Goal: Transaction & Acquisition: Purchase product/service

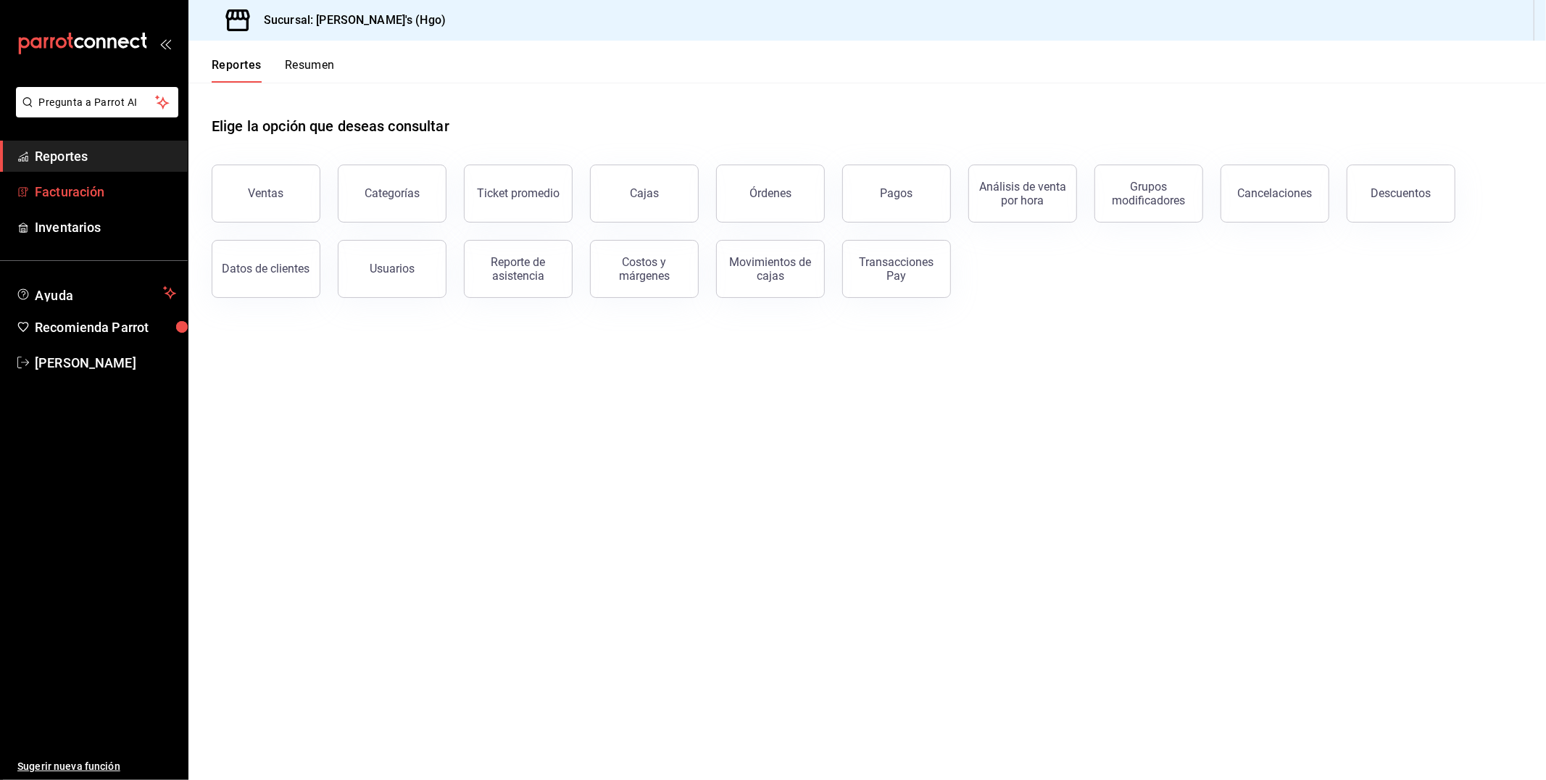
click at [115, 194] on span "Facturación" at bounding box center [105, 192] width 141 height 20
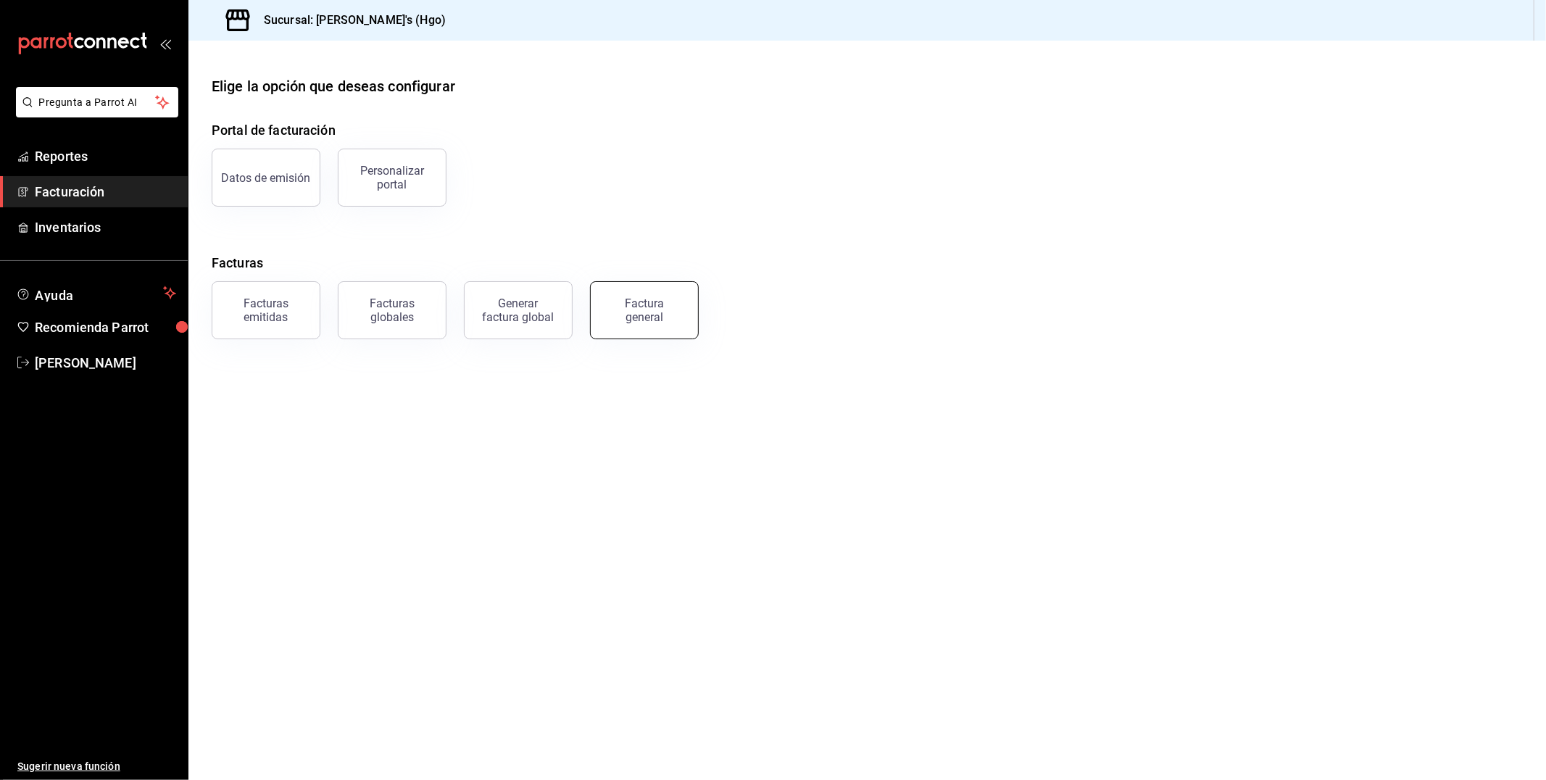
click at [642, 324] on button "Factura general" at bounding box center [644, 310] width 109 height 58
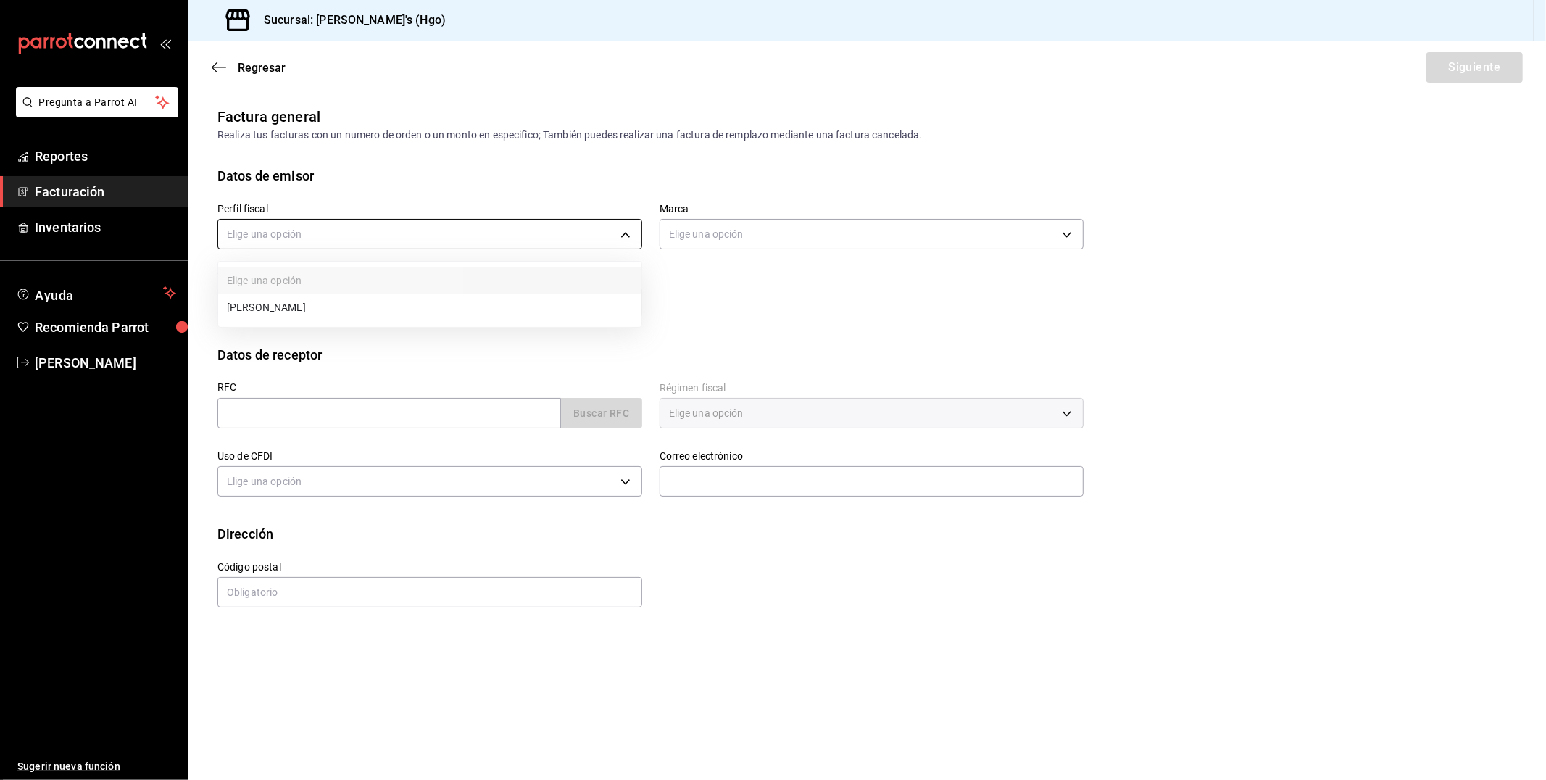
click at [364, 239] on body "Pregunta a Parrot AI Reportes Facturación Inventarios Ayuda Recomienda Parrot […" at bounding box center [773, 390] width 1546 height 780
click at [373, 320] on li "[PERSON_NAME]" at bounding box center [429, 307] width 423 height 27
type input "143f57d4-a0c4-477f-919f-67aaf9315925"
type input "a4f139c2-eac0-4c86-bd9b-b12069b5a2fd"
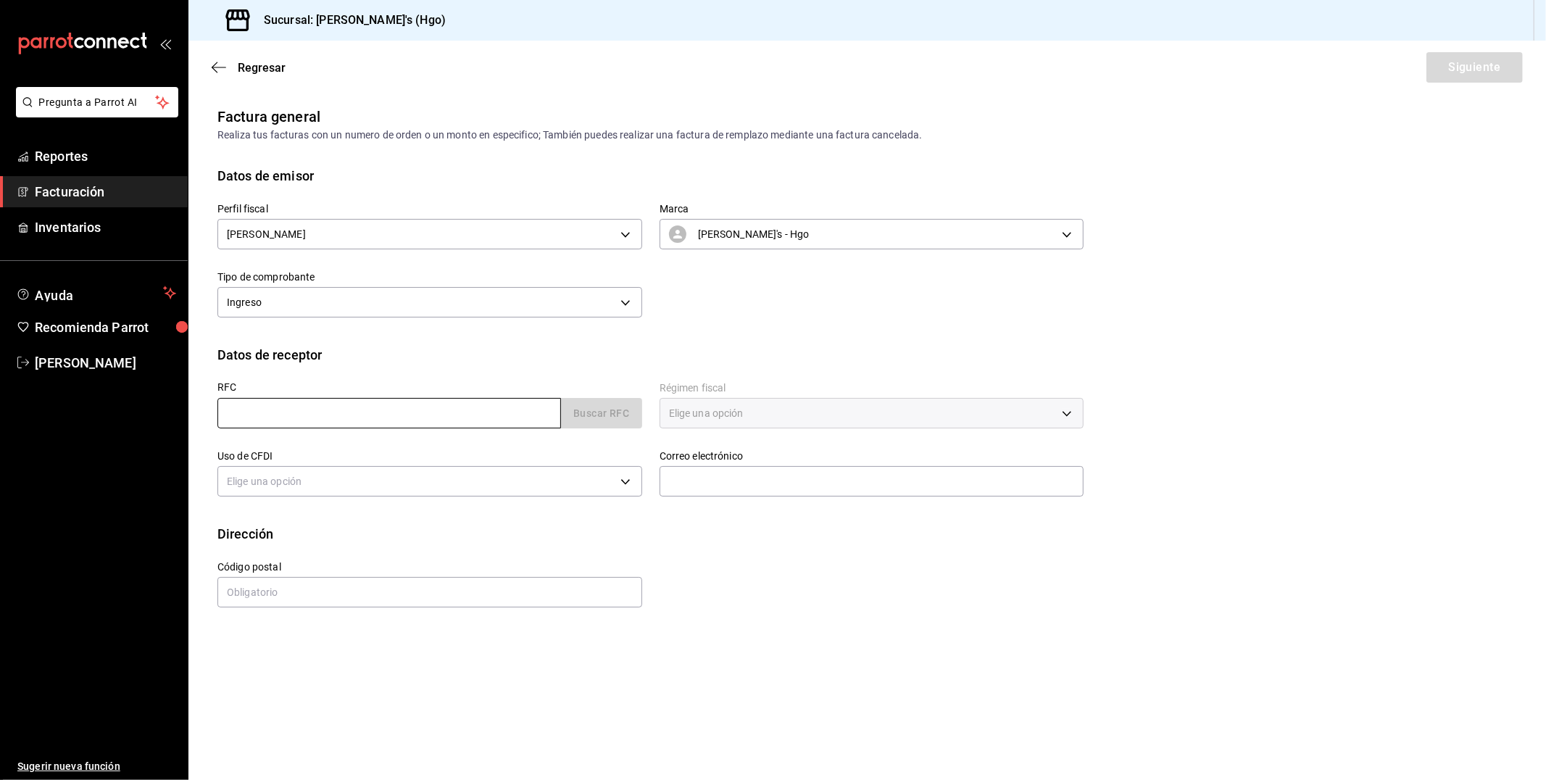
drag, startPoint x: 373, startPoint y: 421, endPoint x: 373, endPoint y: 413, distance: 8.0
click at [373, 420] on input "text" at bounding box center [389, 413] width 344 height 30
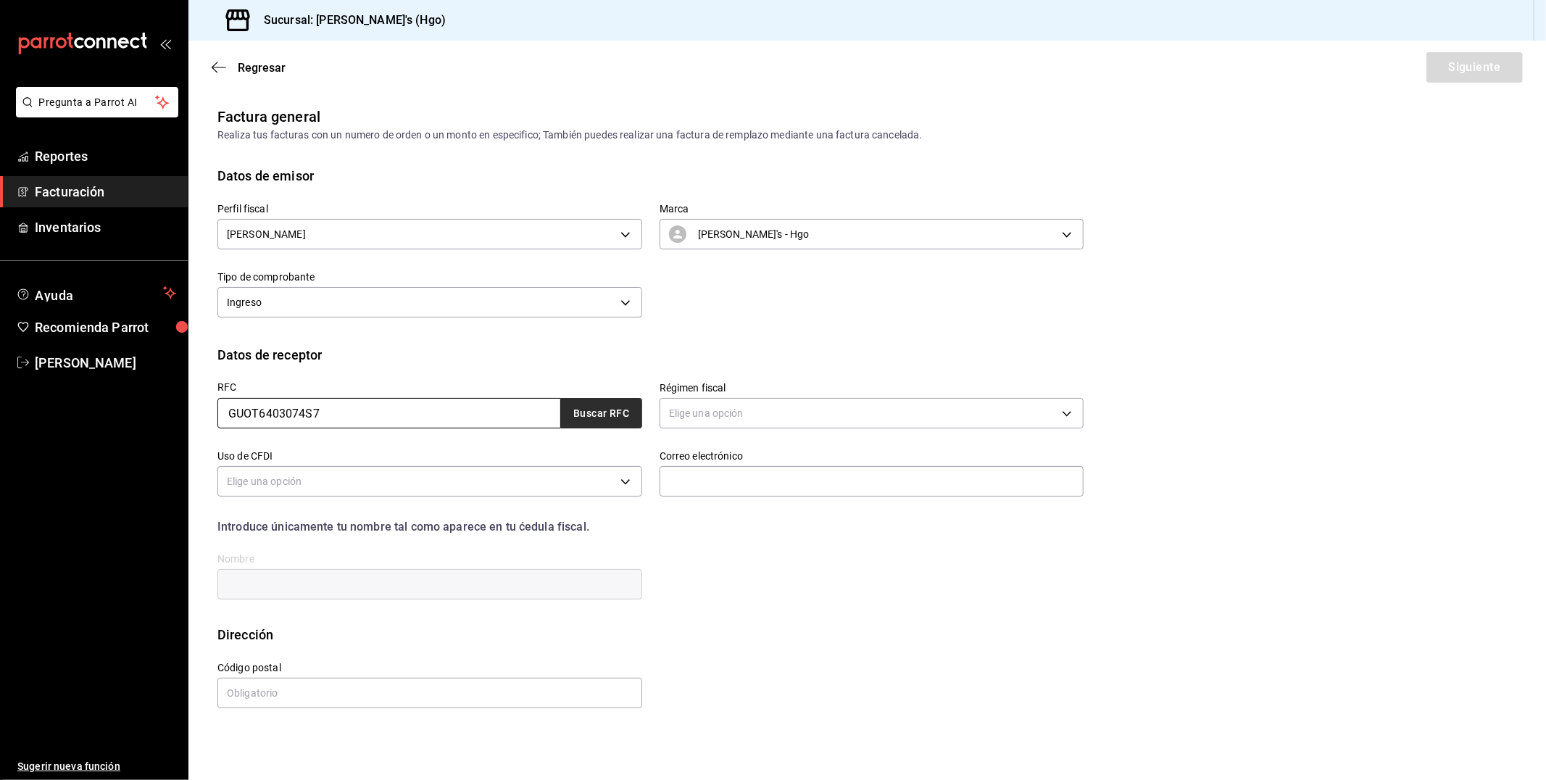
type input "GUOT6403074S7"
click at [603, 423] on button "Buscar RFC" at bounding box center [601, 413] width 81 height 30
click at [611, 408] on button "Buscar RFC" at bounding box center [601, 413] width 81 height 30
click at [610, 414] on button "Buscar RFC" at bounding box center [601, 413] width 81 height 30
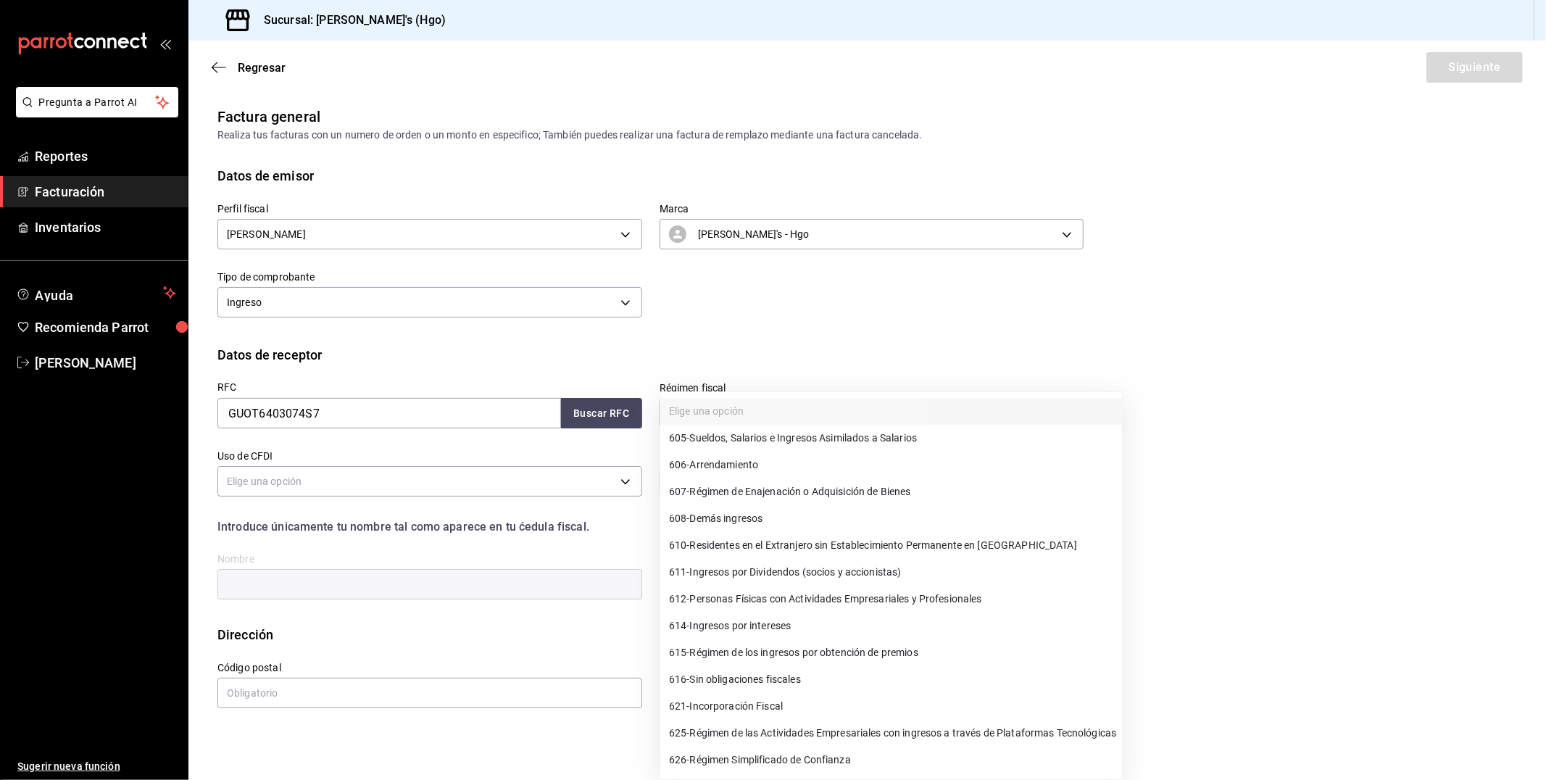
click at [683, 407] on body "Pregunta a Parrot AI Reportes Facturación Inventarios Ayuda Recomienda Parrot […" at bounding box center [773, 390] width 1546 height 780
click at [812, 605] on span "612 - Personas Físicas con Actividades Empresariales y Profesionales" at bounding box center [825, 599] width 313 height 15
type input "612"
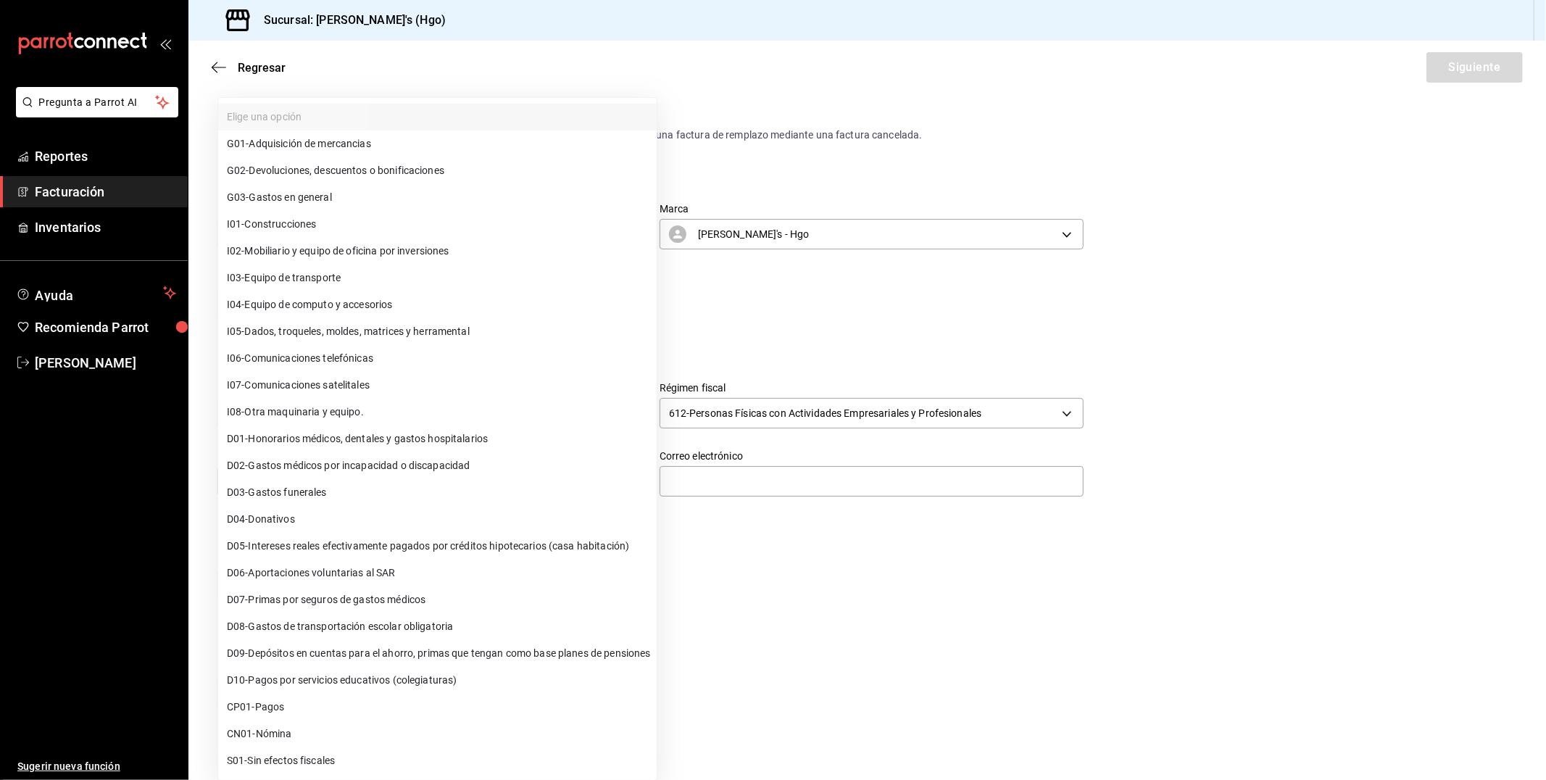
click at [453, 490] on body "Pregunta a Parrot AI Reportes Facturación Inventarios Ayuda Recomienda Parrot […" at bounding box center [773, 390] width 1546 height 780
click at [350, 199] on li "G03 - Gastos en general" at bounding box center [437, 197] width 439 height 27
type input "G03"
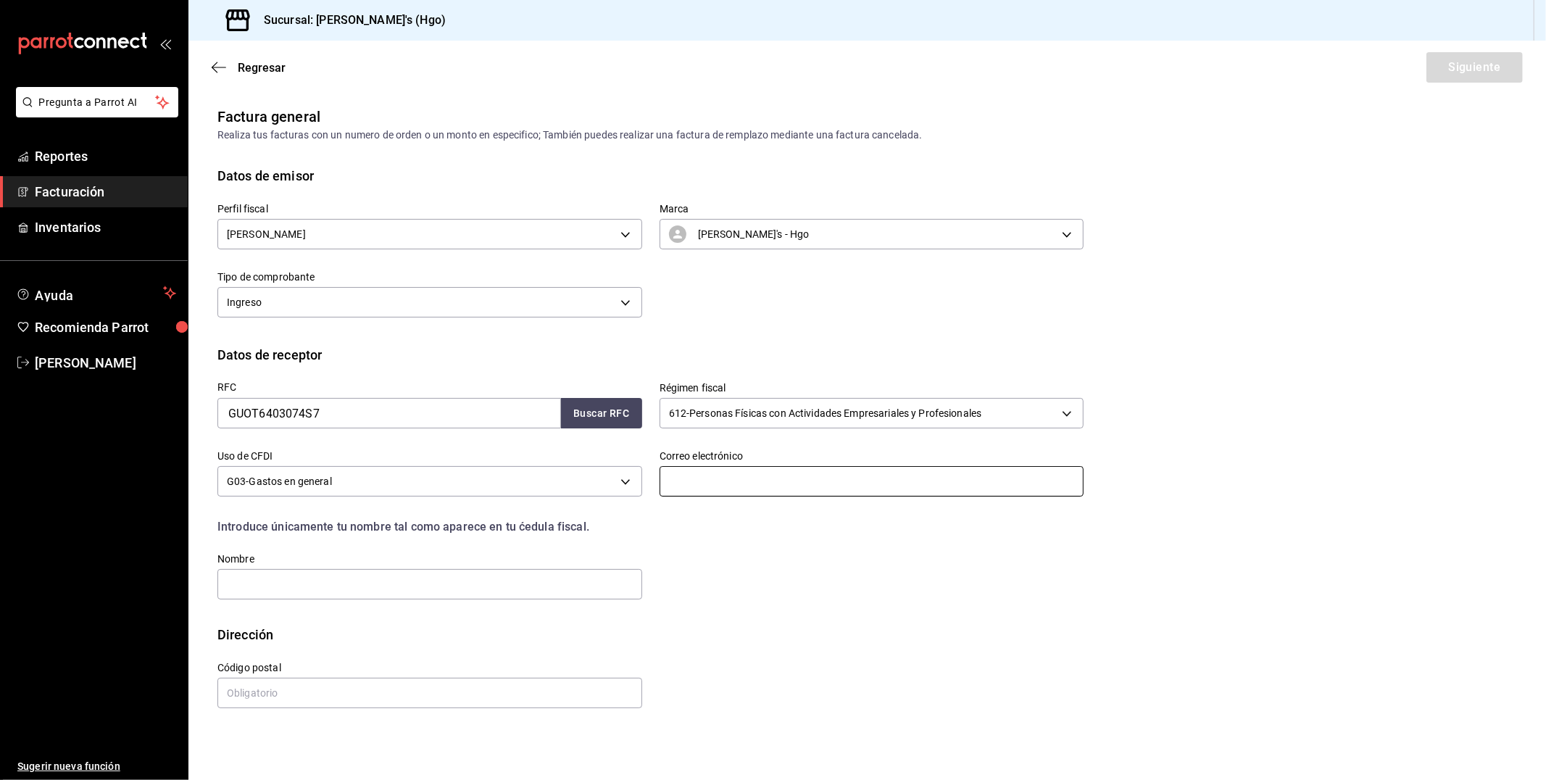
click at [680, 487] on input "text" at bounding box center [872, 481] width 425 height 30
type input "[EMAIL_ADDRESS][DOMAIN_NAME]"
click at [263, 589] on input "text" at bounding box center [429, 584] width 425 height 30
type input "[PERSON_NAME]"
click at [330, 695] on input "text" at bounding box center [429, 693] width 425 height 30
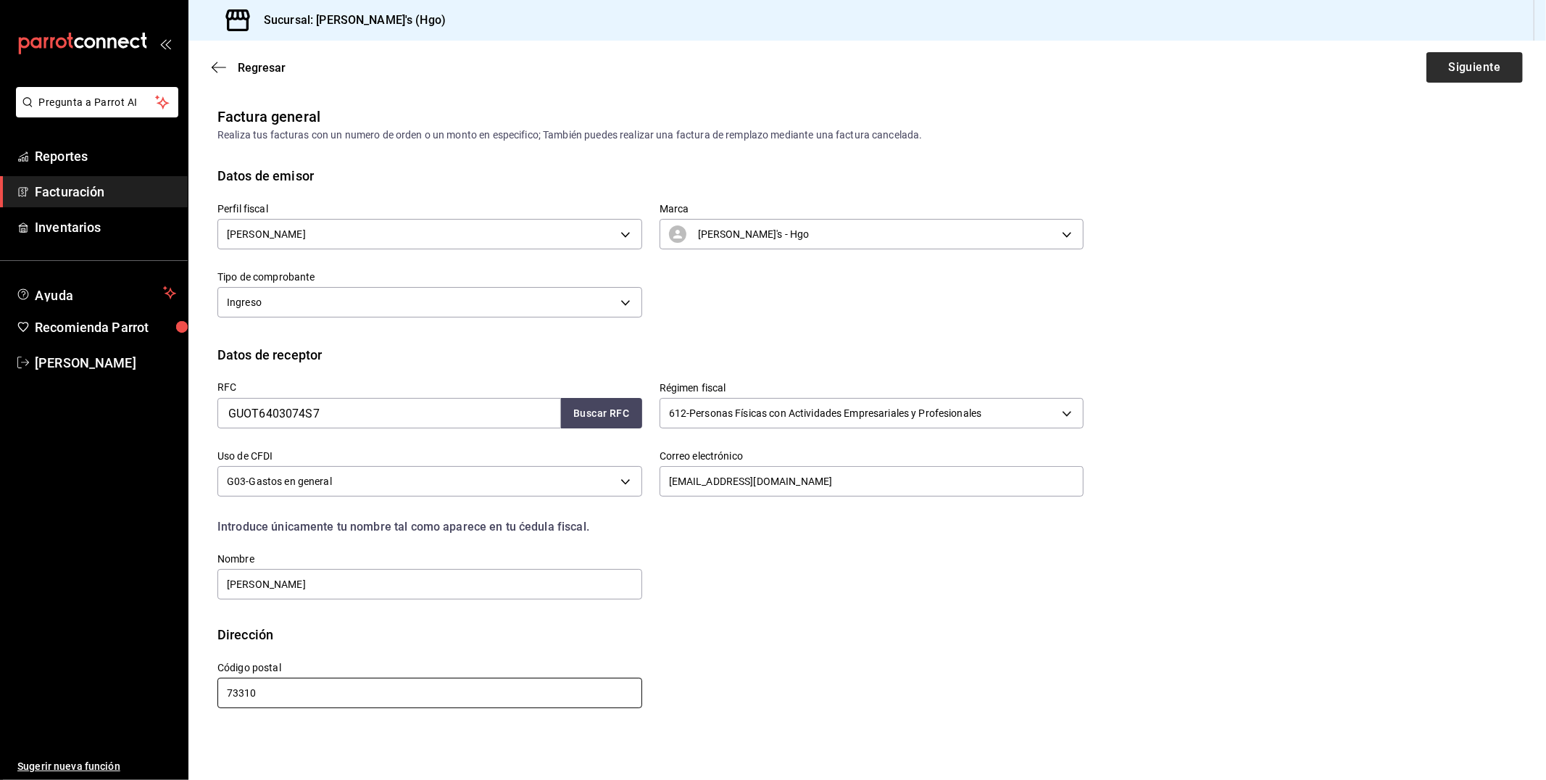
type input "73310"
click at [1451, 59] on button "Siguiente" at bounding box center [1475, 67] width 96 height 30
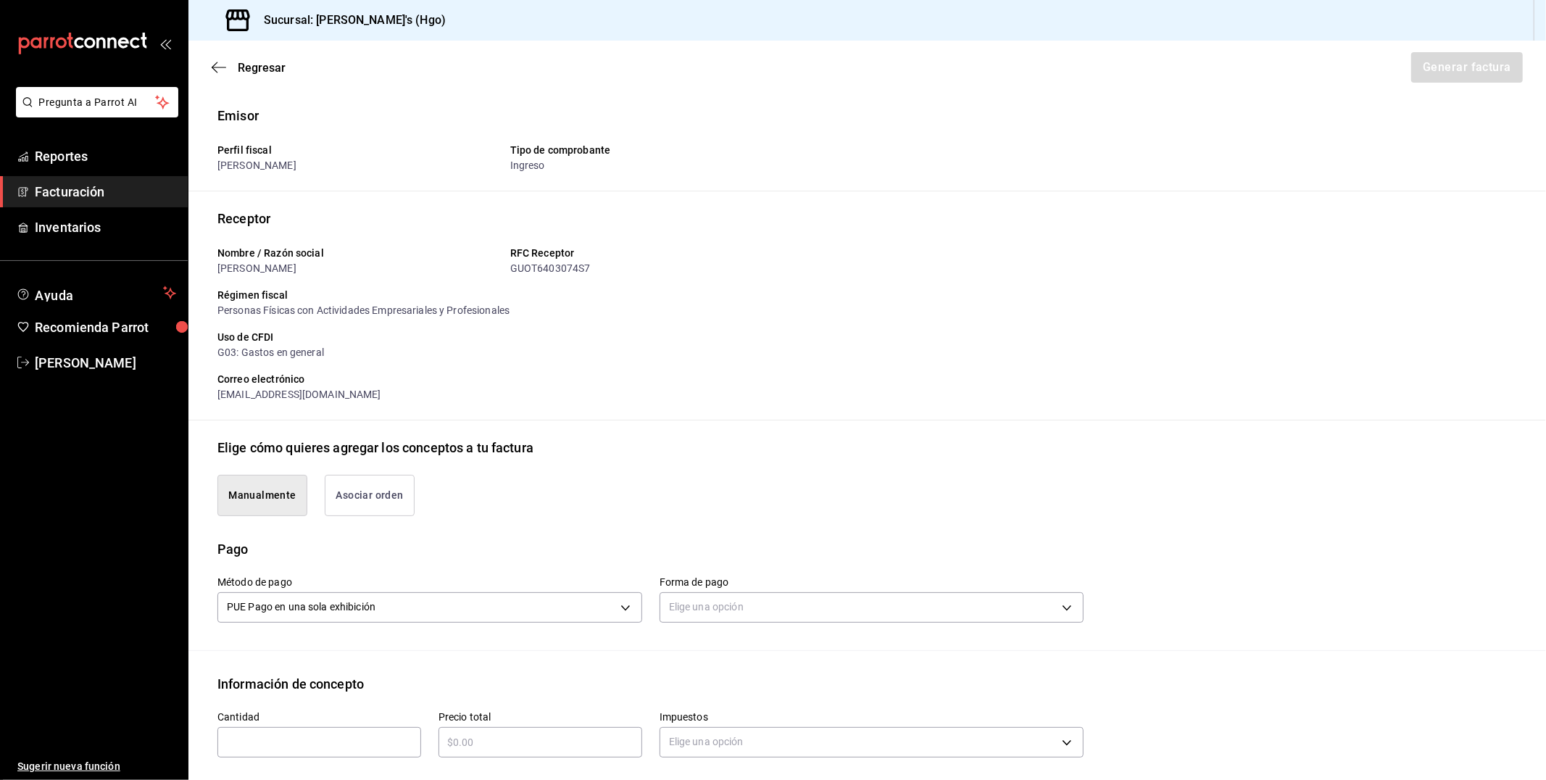
click at [361, 519] on div "Manualmente Asociar orden" at bounding box center [867, 498] width 1300 height 82
click at [365, 510] on button "Asociar orden" at bounding box center [370, 495] width 90 height 41
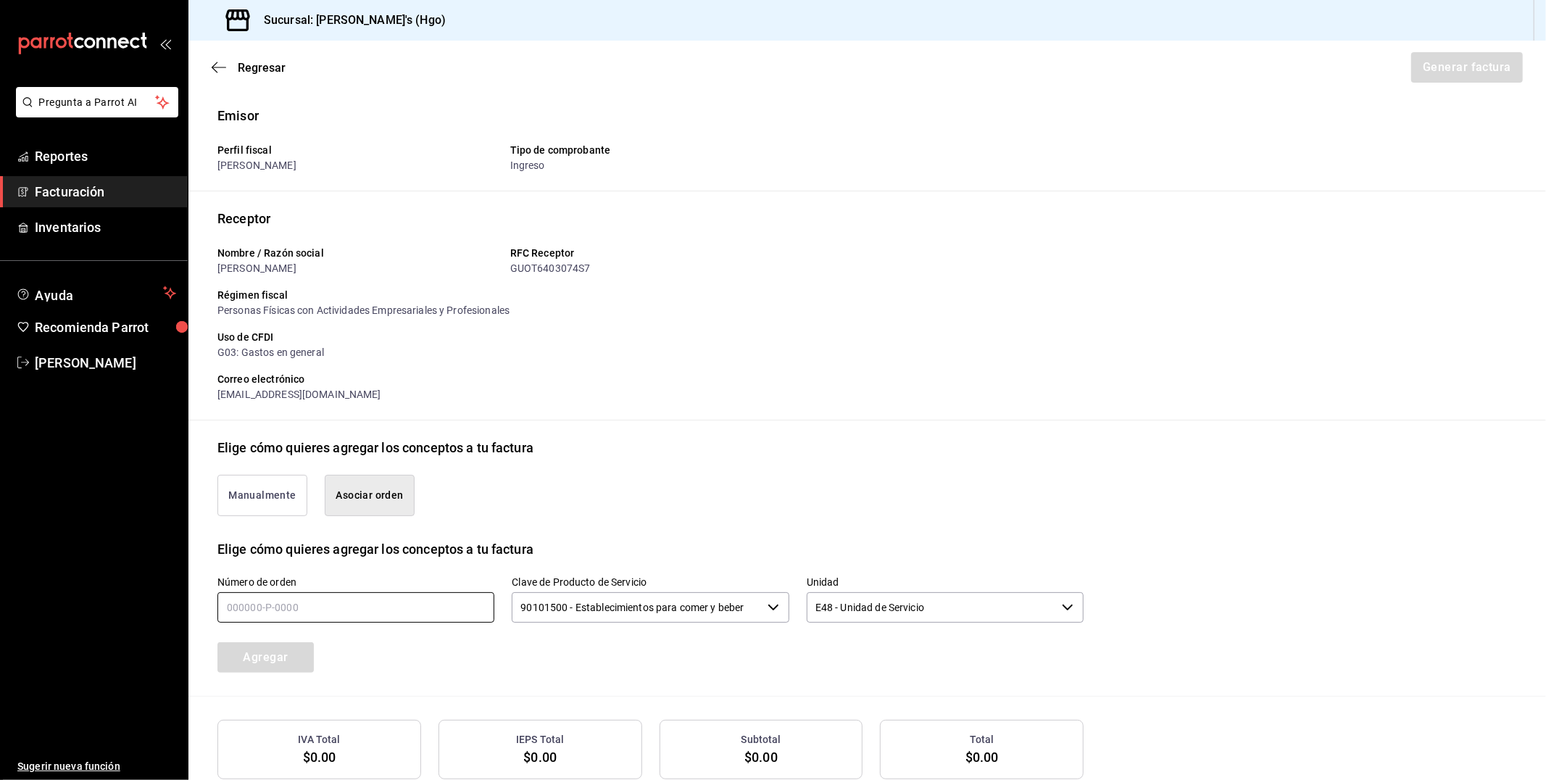
click at [361, 610] on input "text" at bounding box center [355, 607] width 277 height 30
type input "190825-p-0032"
click at [274, 650] on button "Agregar" at bounding box center [265, 657] width 96 height 30
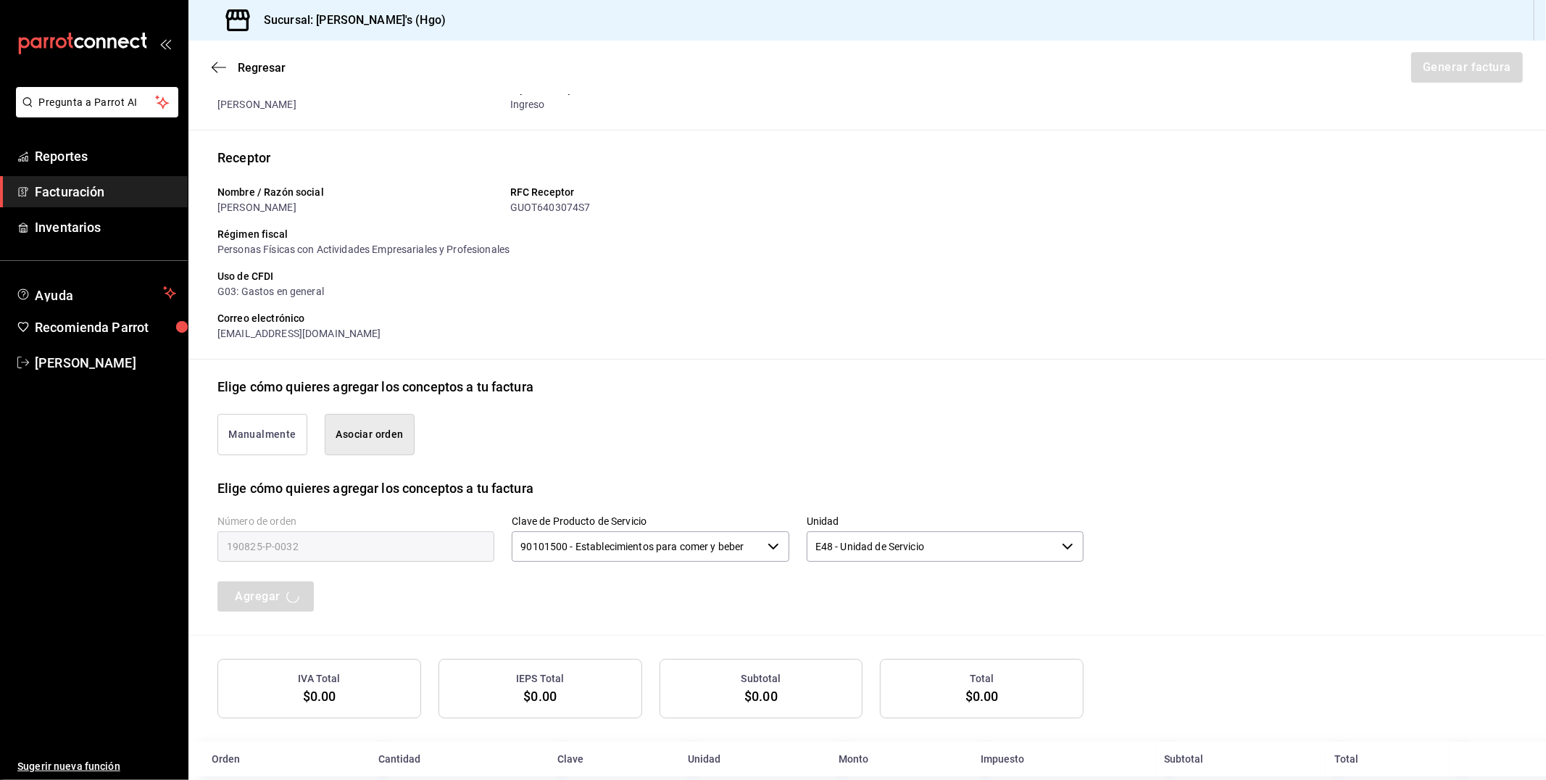
scroll to position [86, 0]
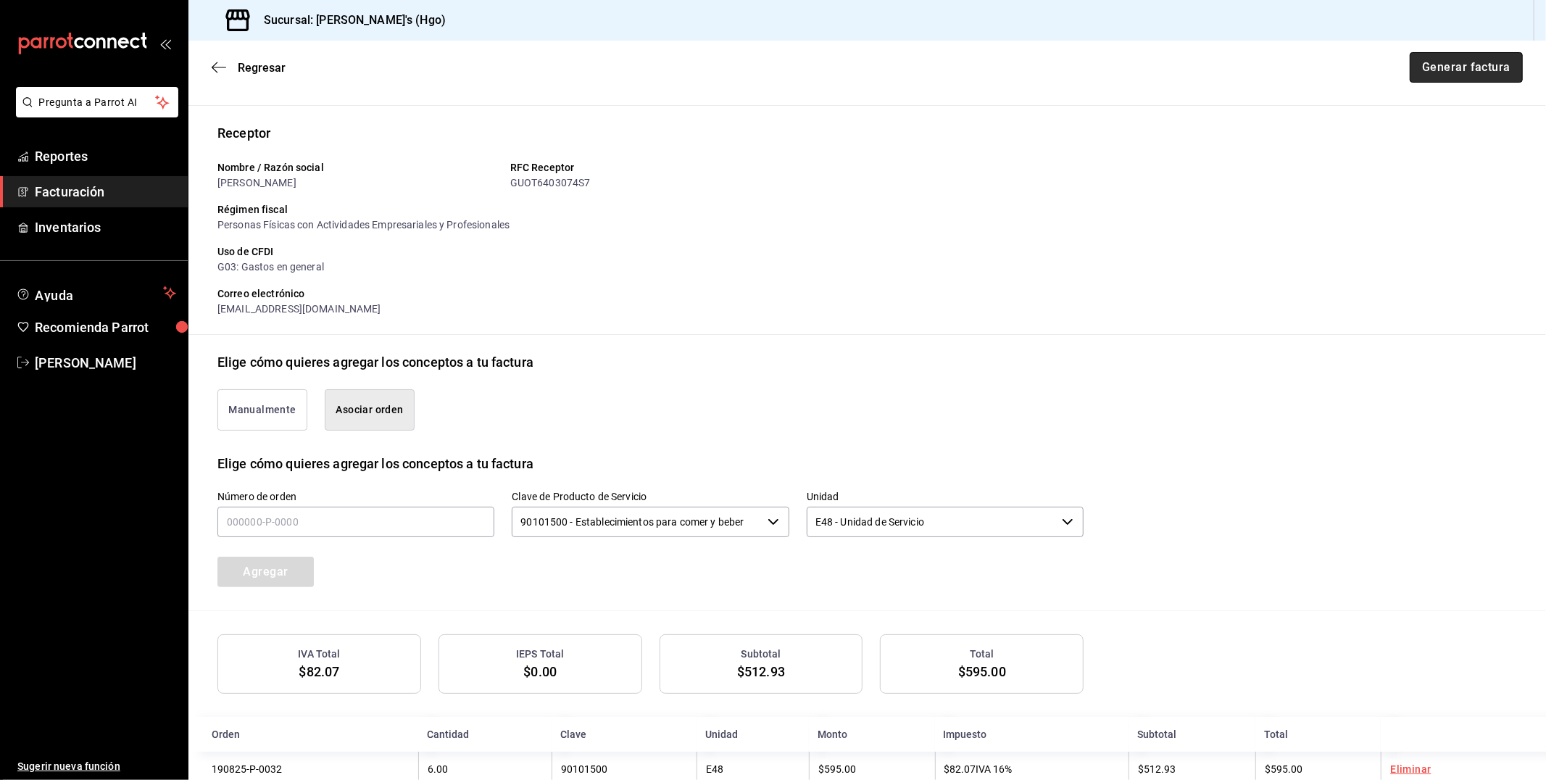
click at [1491, 61] on button "Generar factura" at bounding box center [1466, 67] width 113 height 30
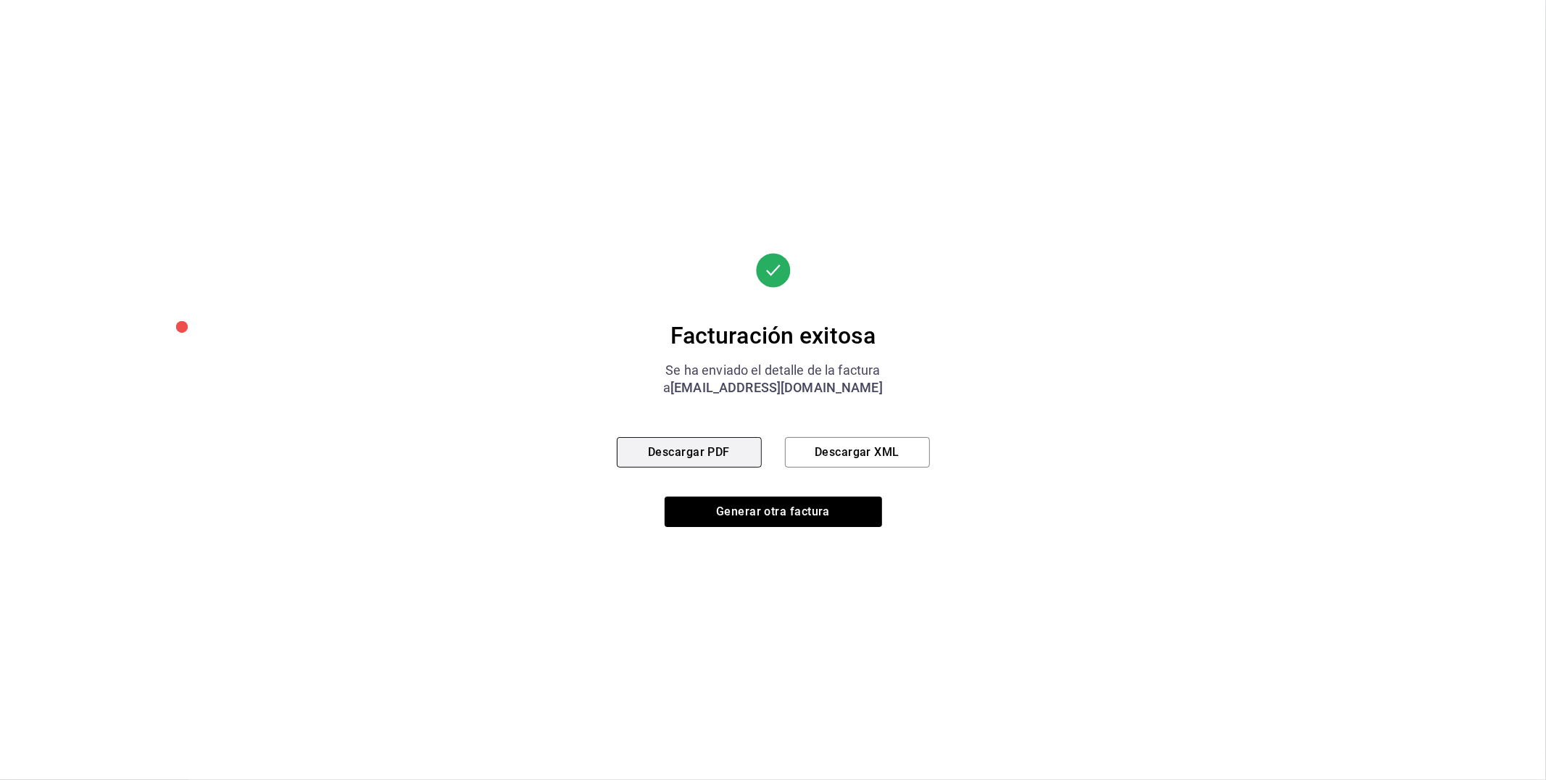
click at [721, 448] on button "Descargar PDF" at bounding box center [689, 452] width 145 height 30
click at [829, 519] on button "Generar otra factura" at bounding box center [773, 512] width 217 height 30
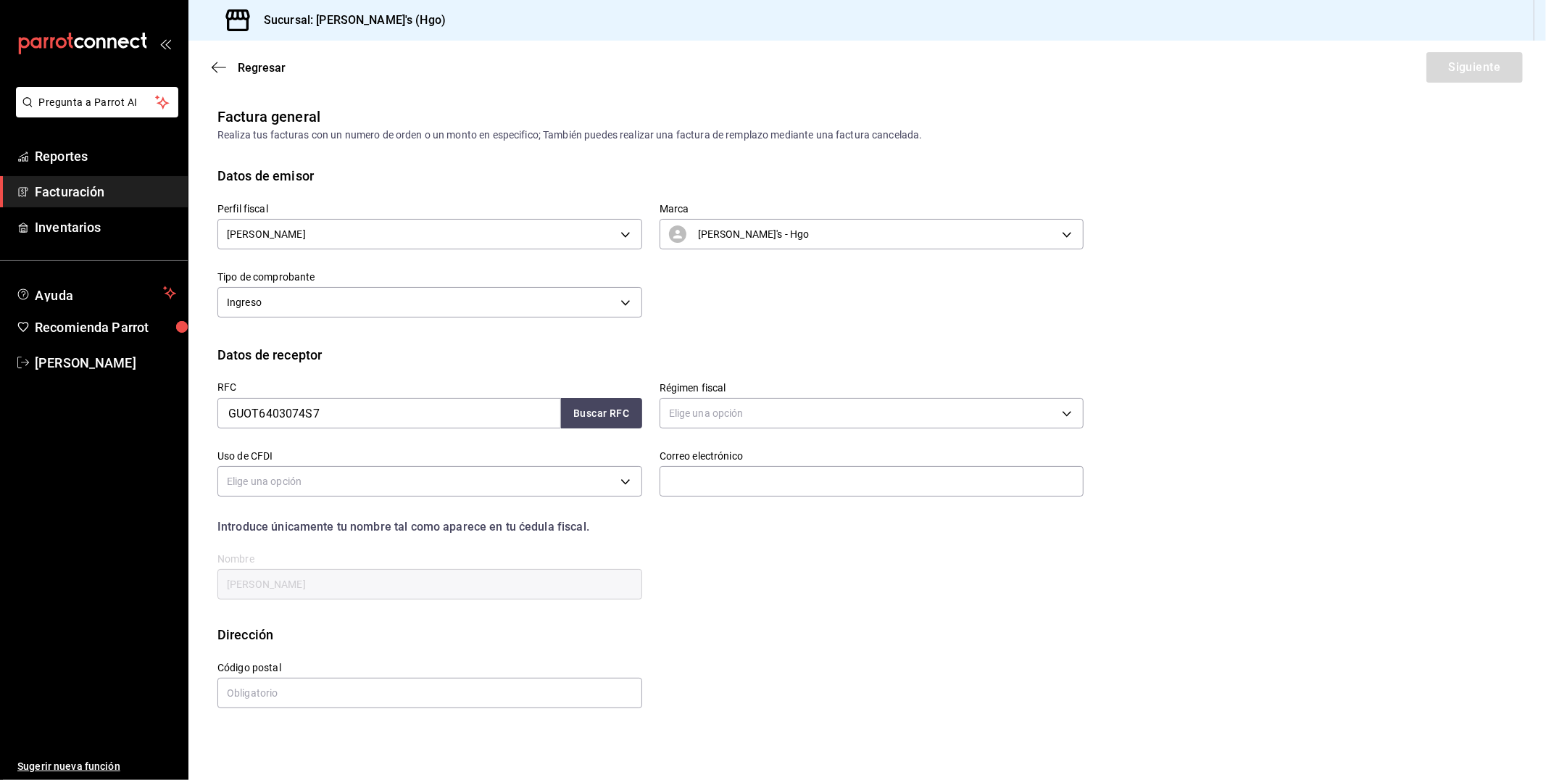
scroll to position [0, 0]
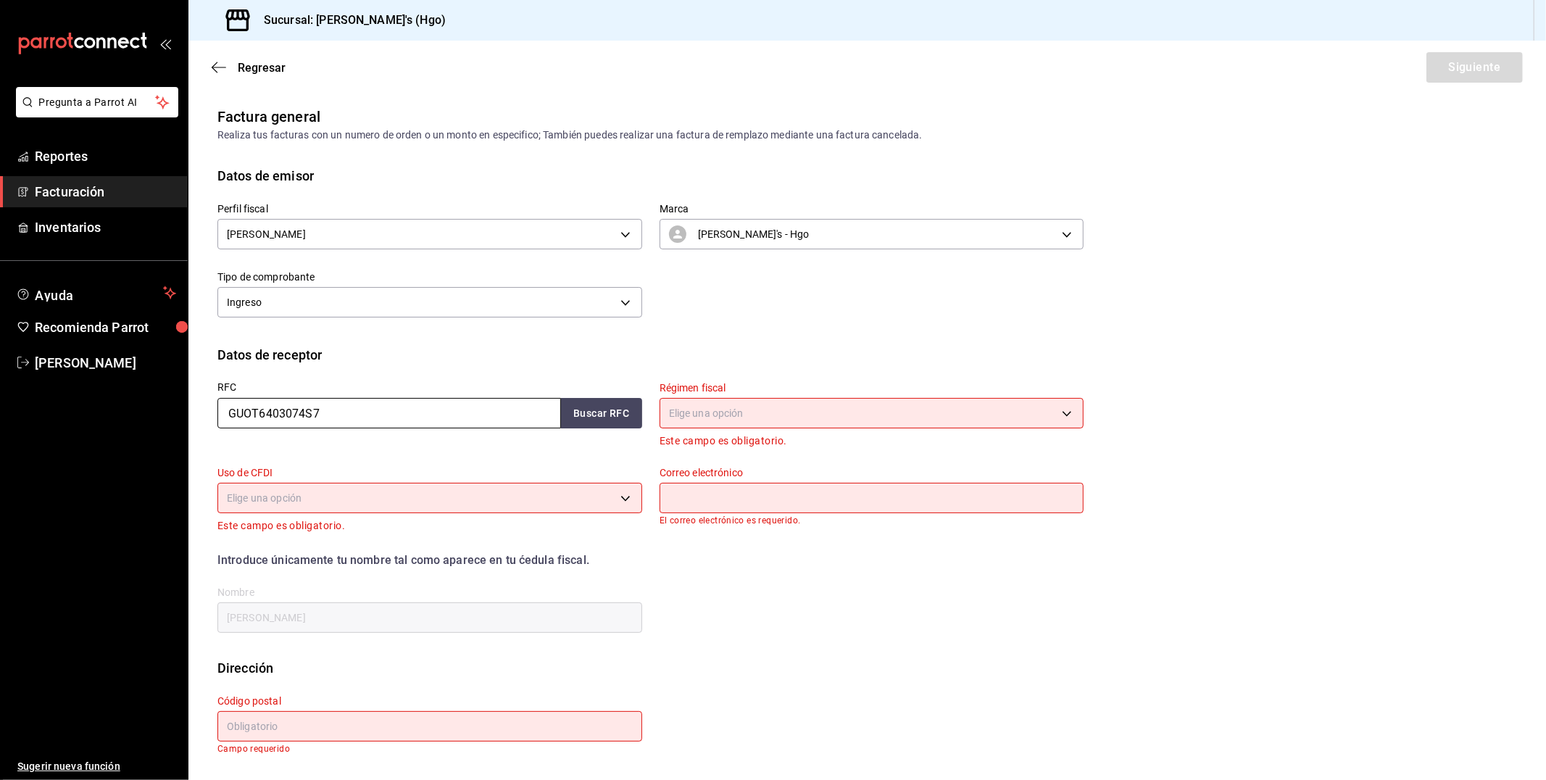
click at [378, 409] on input "GUOT6403074S7" at bounding box center [389, 413] width 344 height 30
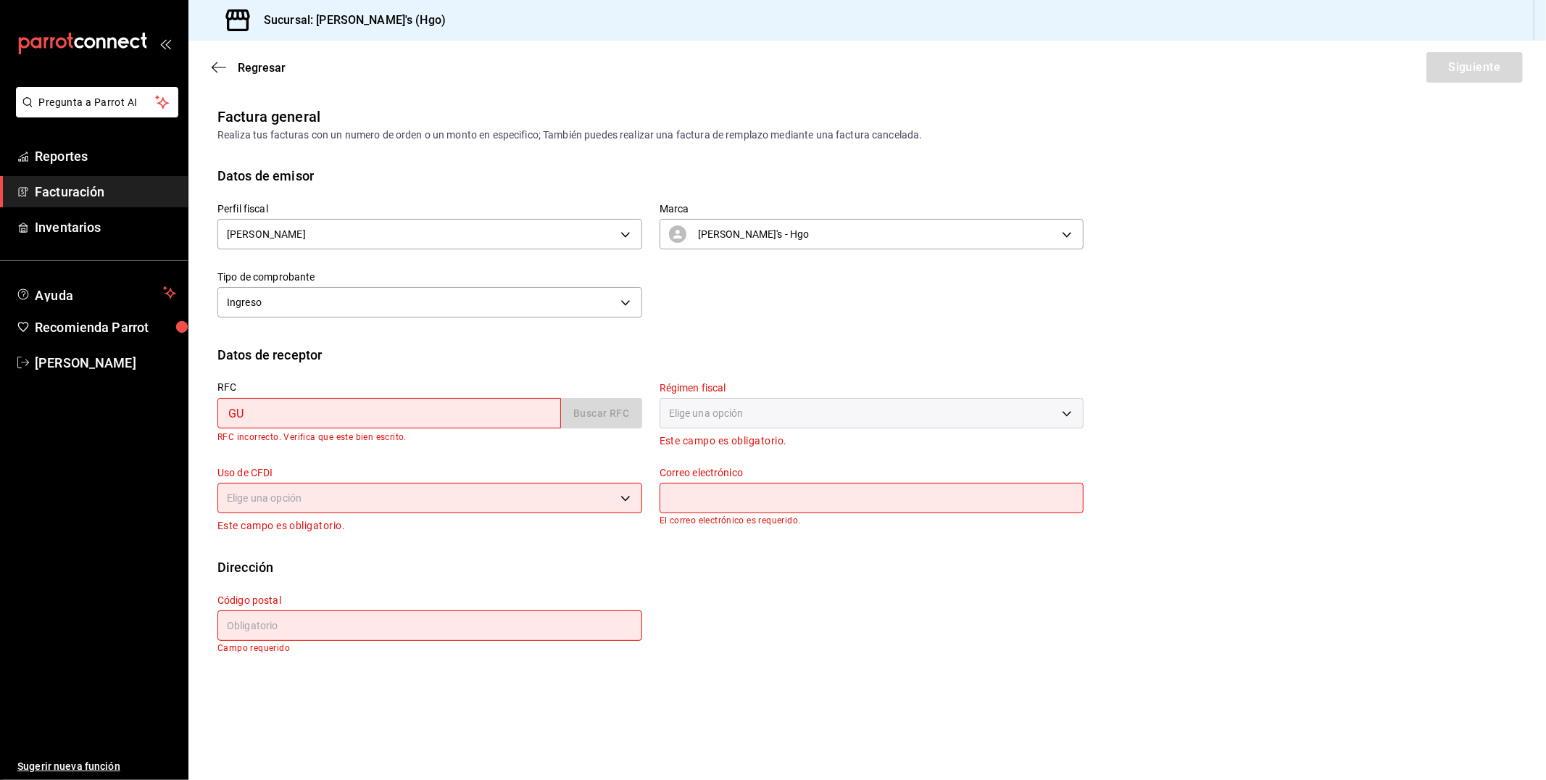
type input "G"
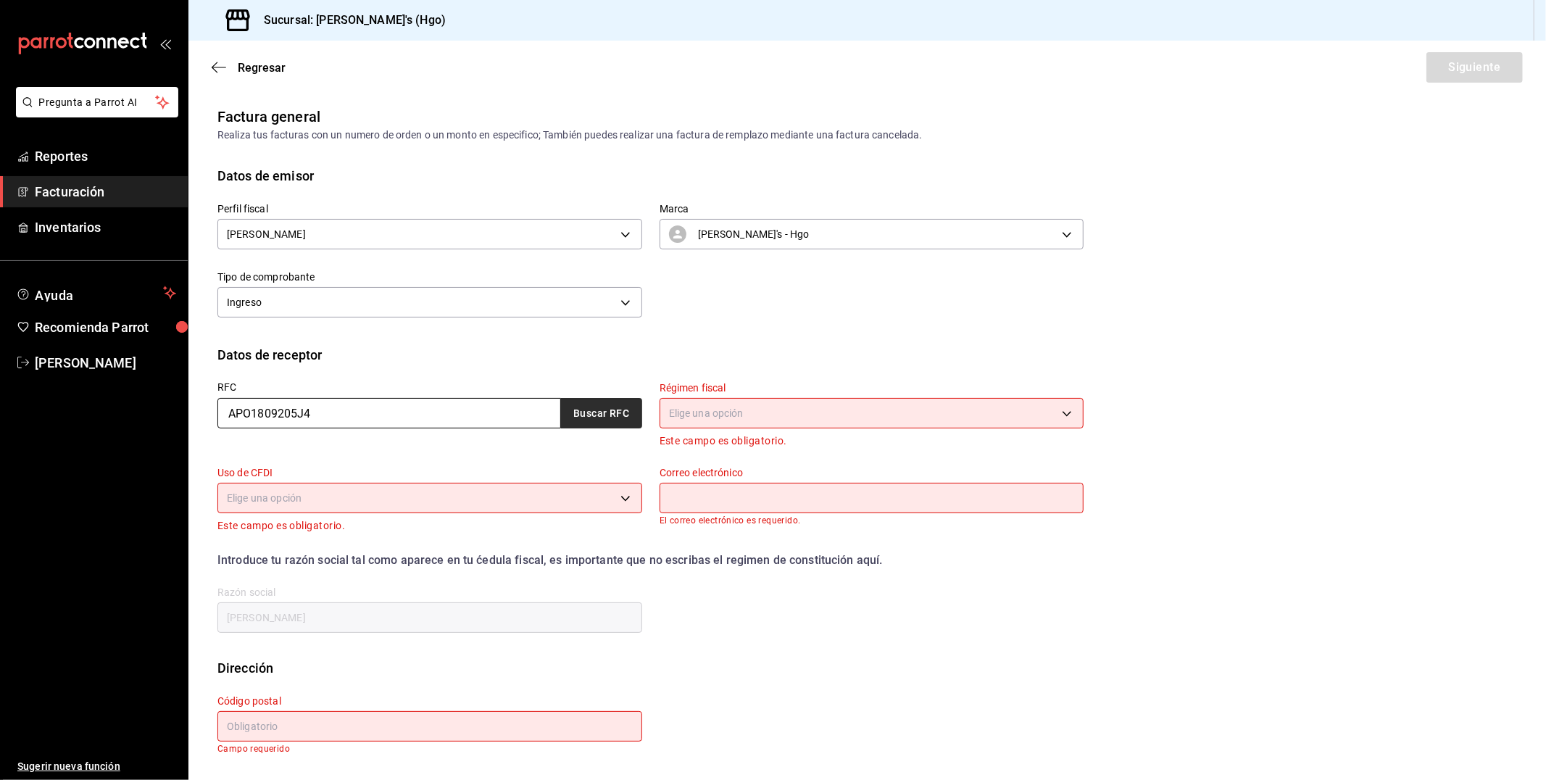
type input "APO1809205J4"
click at [579, 408] on button "Buscar RFC" at bounding box center [601, 413] width 81 height 30
type input "[EMAIL_ADDRESS][DOMAIN_NAME]"
type input "55740"
type input "ARRENDADORA [PERSON_NAME]"
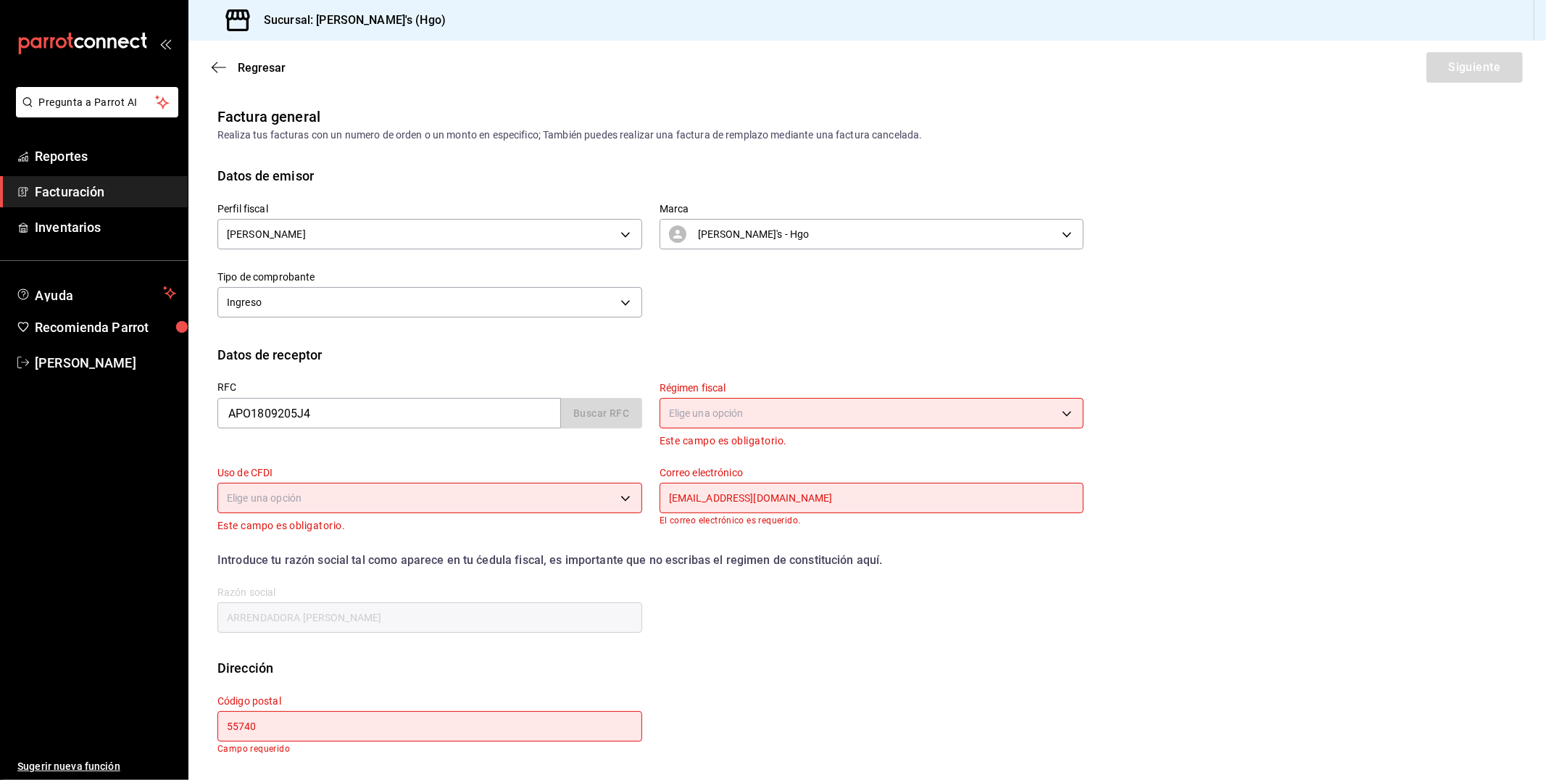
type input "601"
type input "G03"
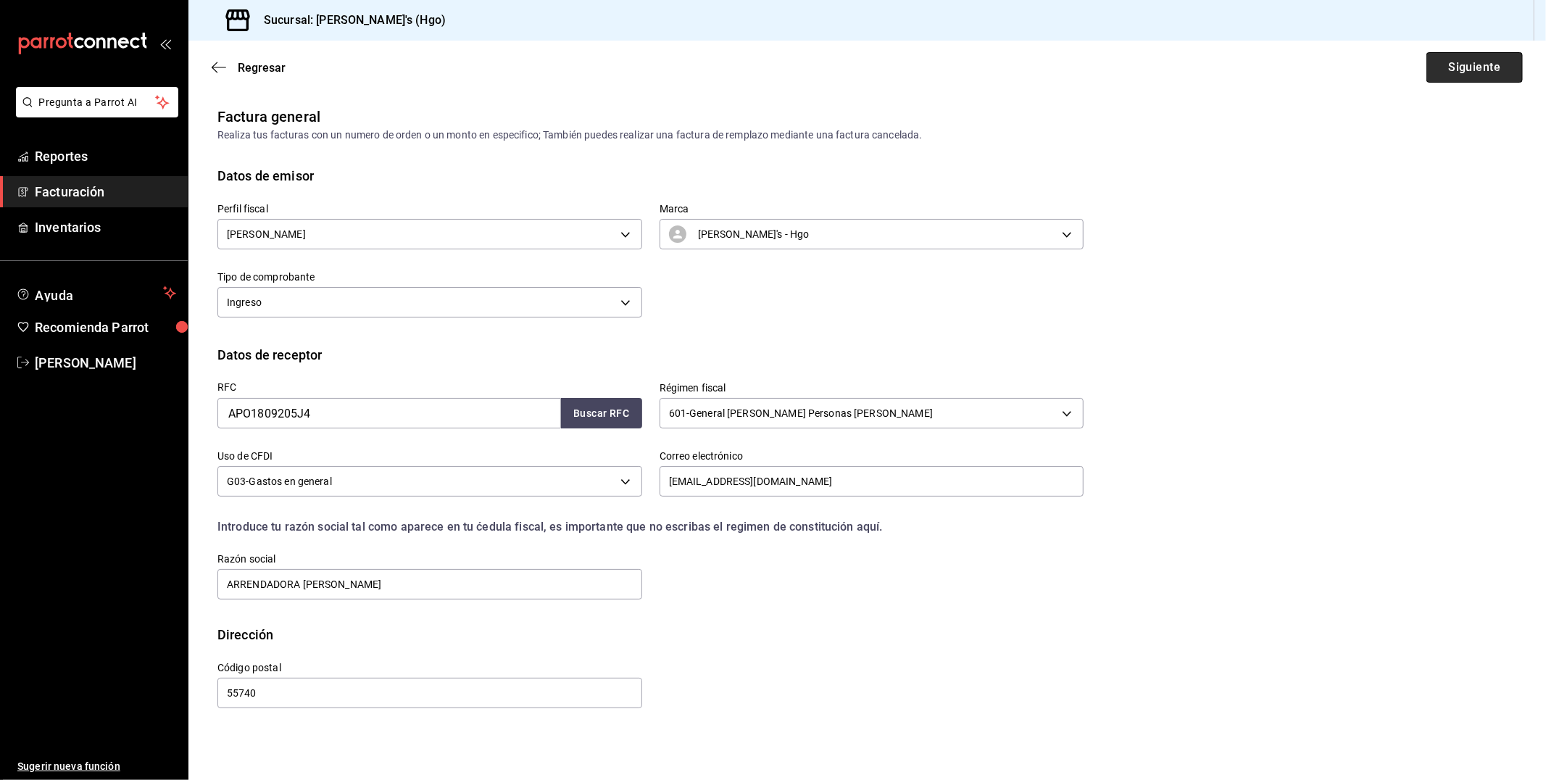
click at [1458, 66] on button "Siguiente" at bounding box center [1475, 67] width 96 height 30
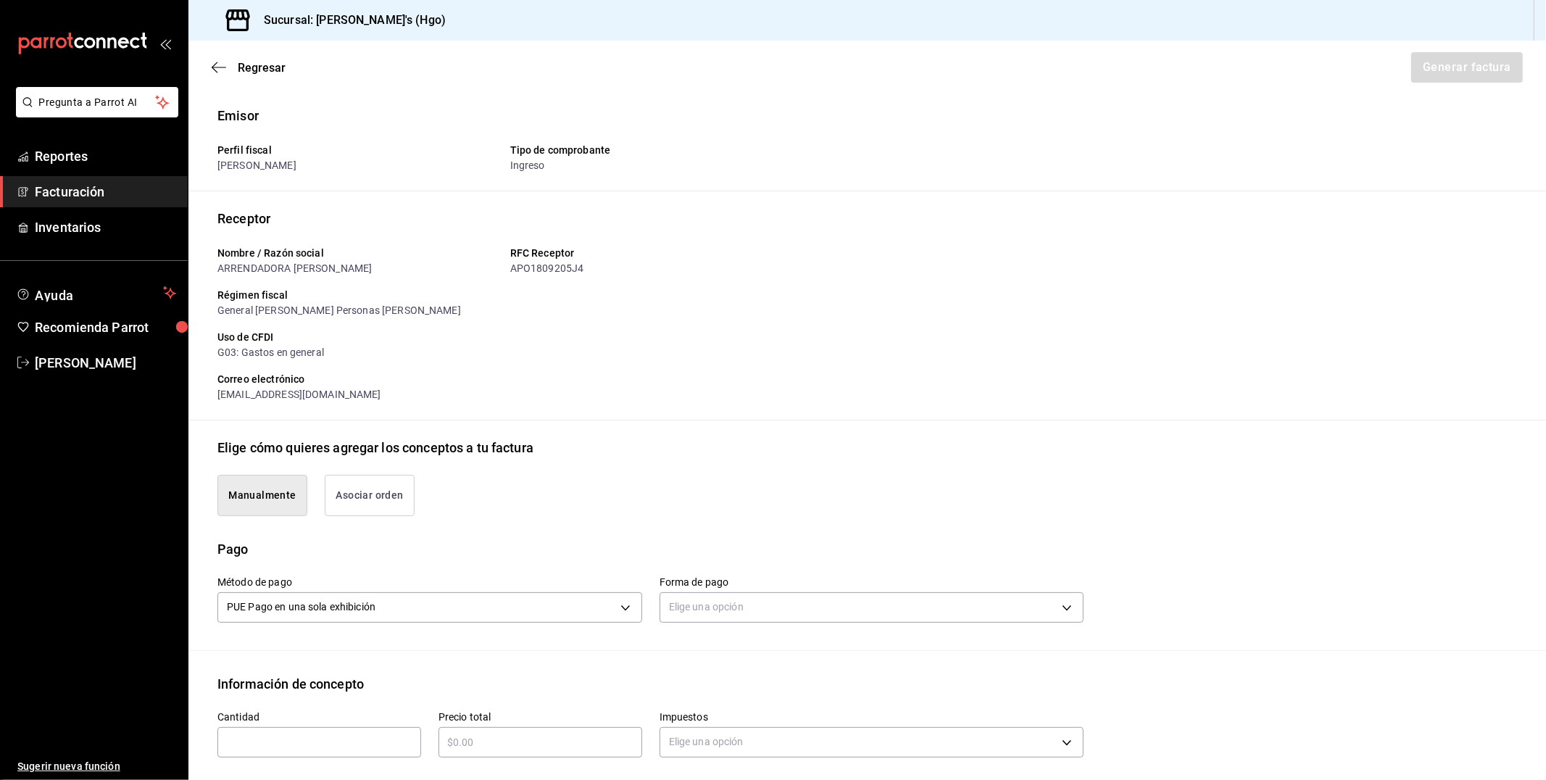
click at [371, 486] on button "Asociar orden" at bounding box center [370, 495] width 90 height 41
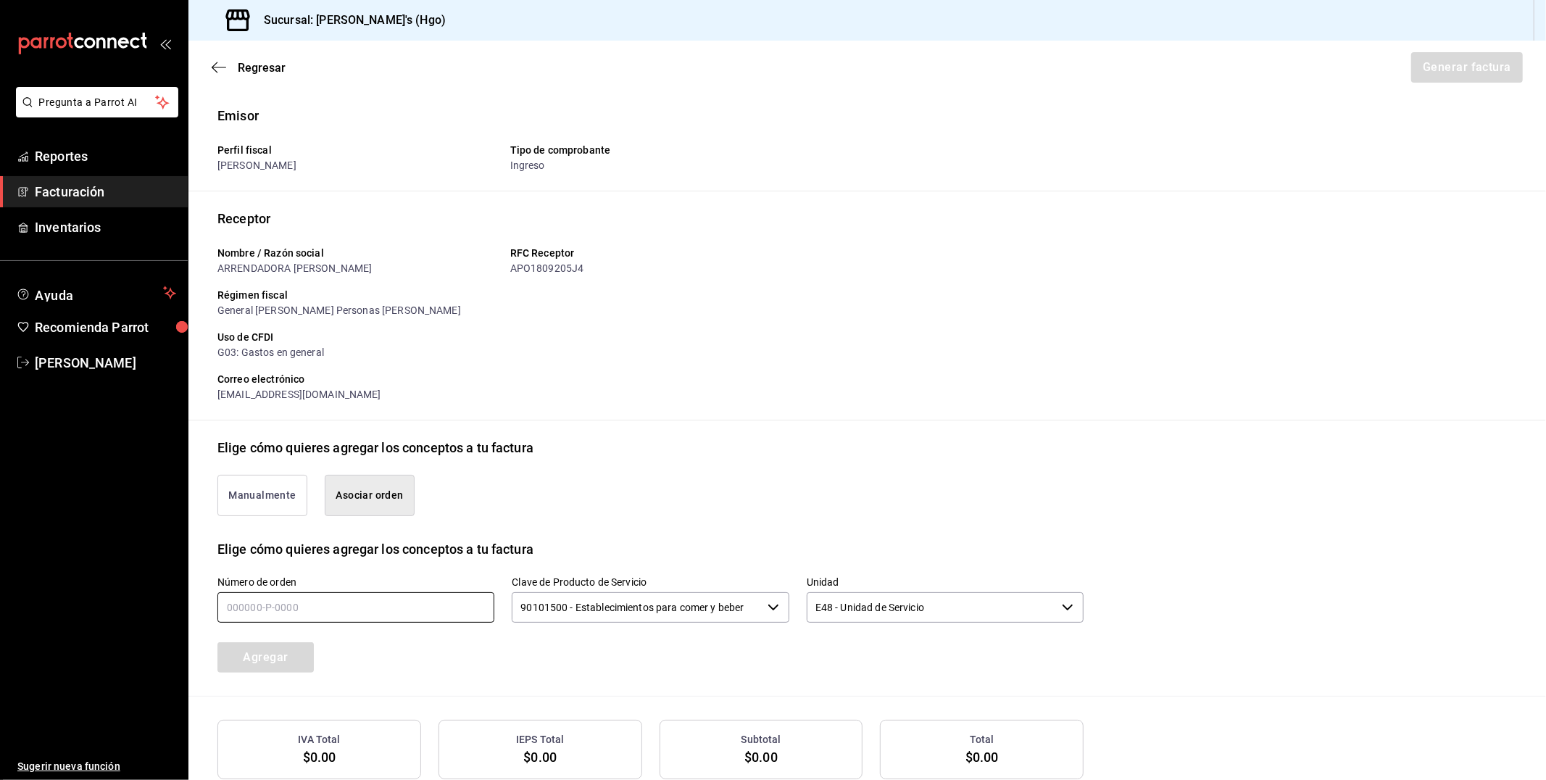
click at [417, 596] on input "text" at bounding box center [355, 607] width 277 height 30
type input "170825-p-0003"
click at [302, 665] on button "Agregar" at bounding box center [265, 657] width 96 height 30
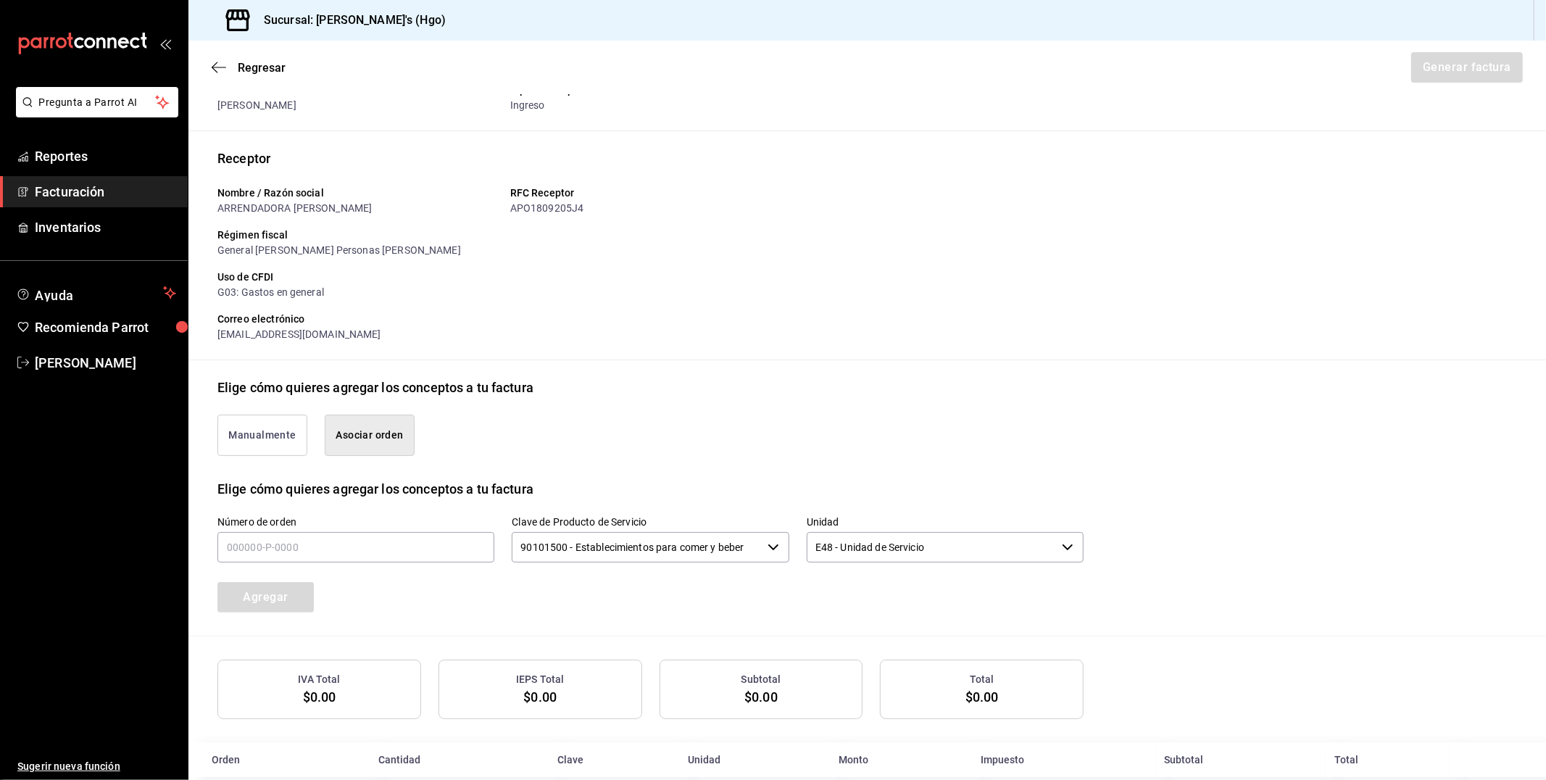
scroll to position [86, 0]
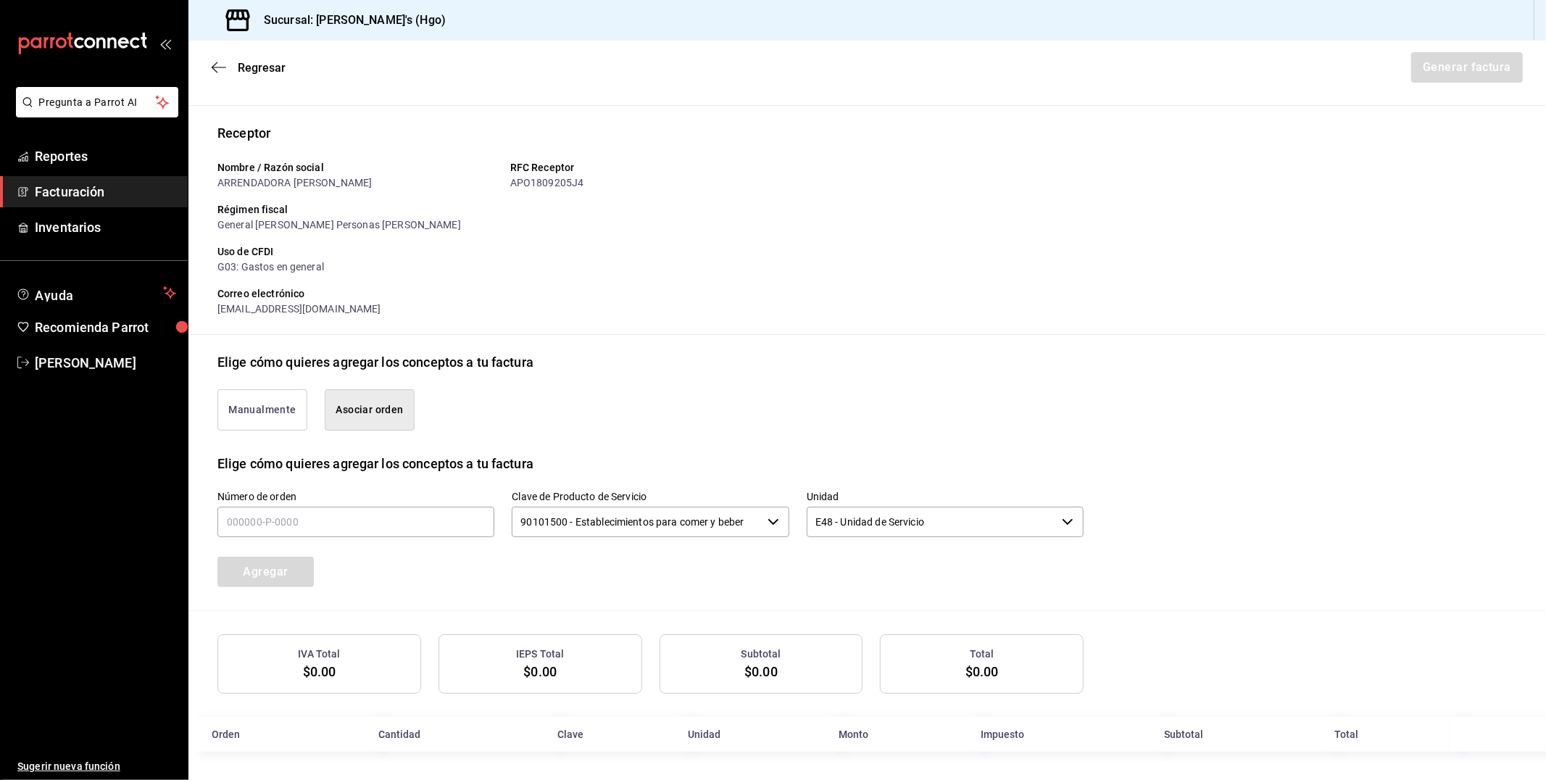
click at [383, 416] on button "Asociar orden" at bounding box center [370, 409] width 90 height 41
click at [387, 526] on input "text" at bounding box center [355, 522] width 277 height 30
type input "170825-p-0003"
click at [308, 578] on button "Agregar" at bounding box center [265, 572] width 96 height 30
click at [219, 62] on icon "button" at bounding box center [219, 67] width 14 height 13
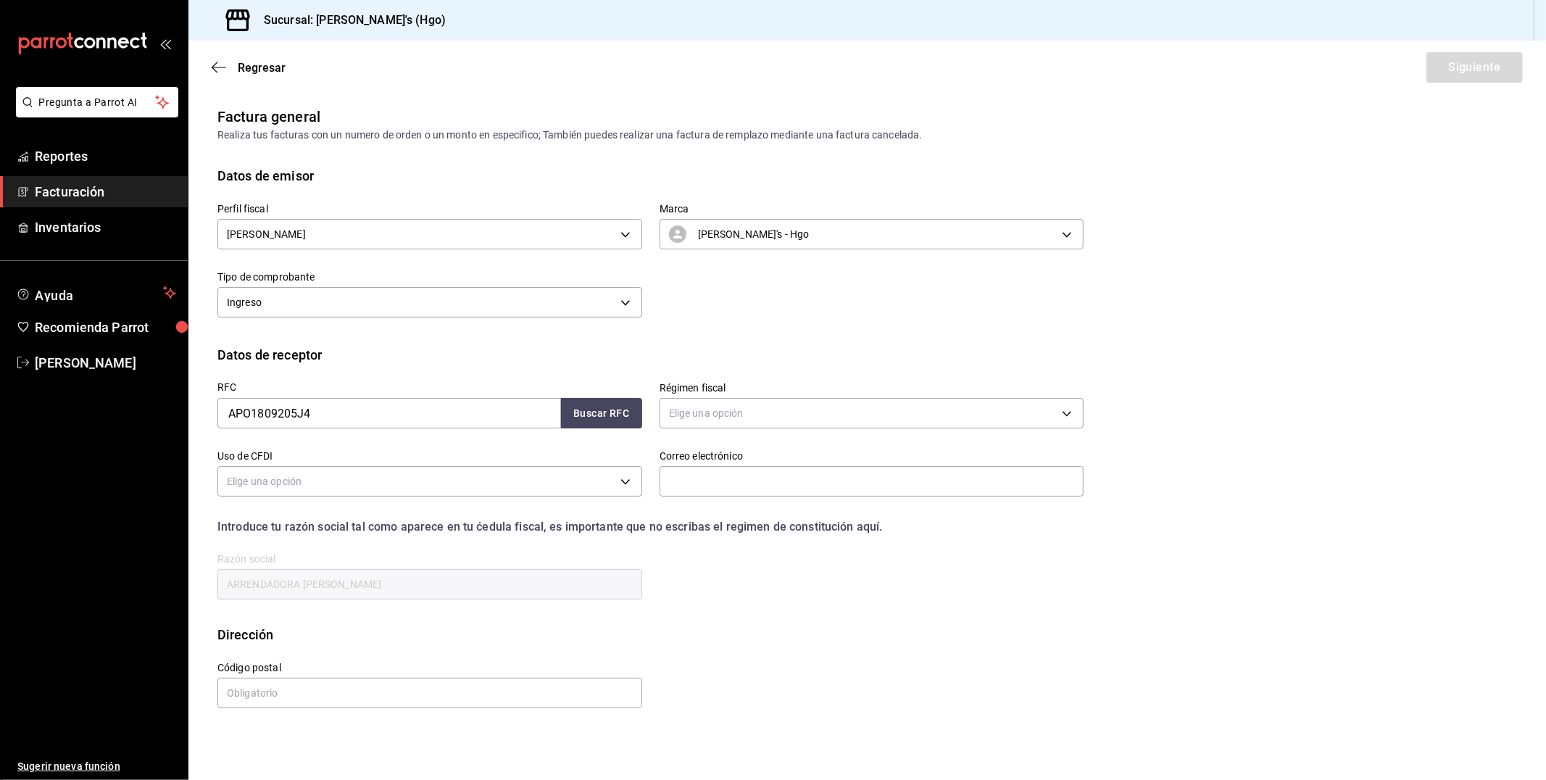
scroll to position [0, 0]
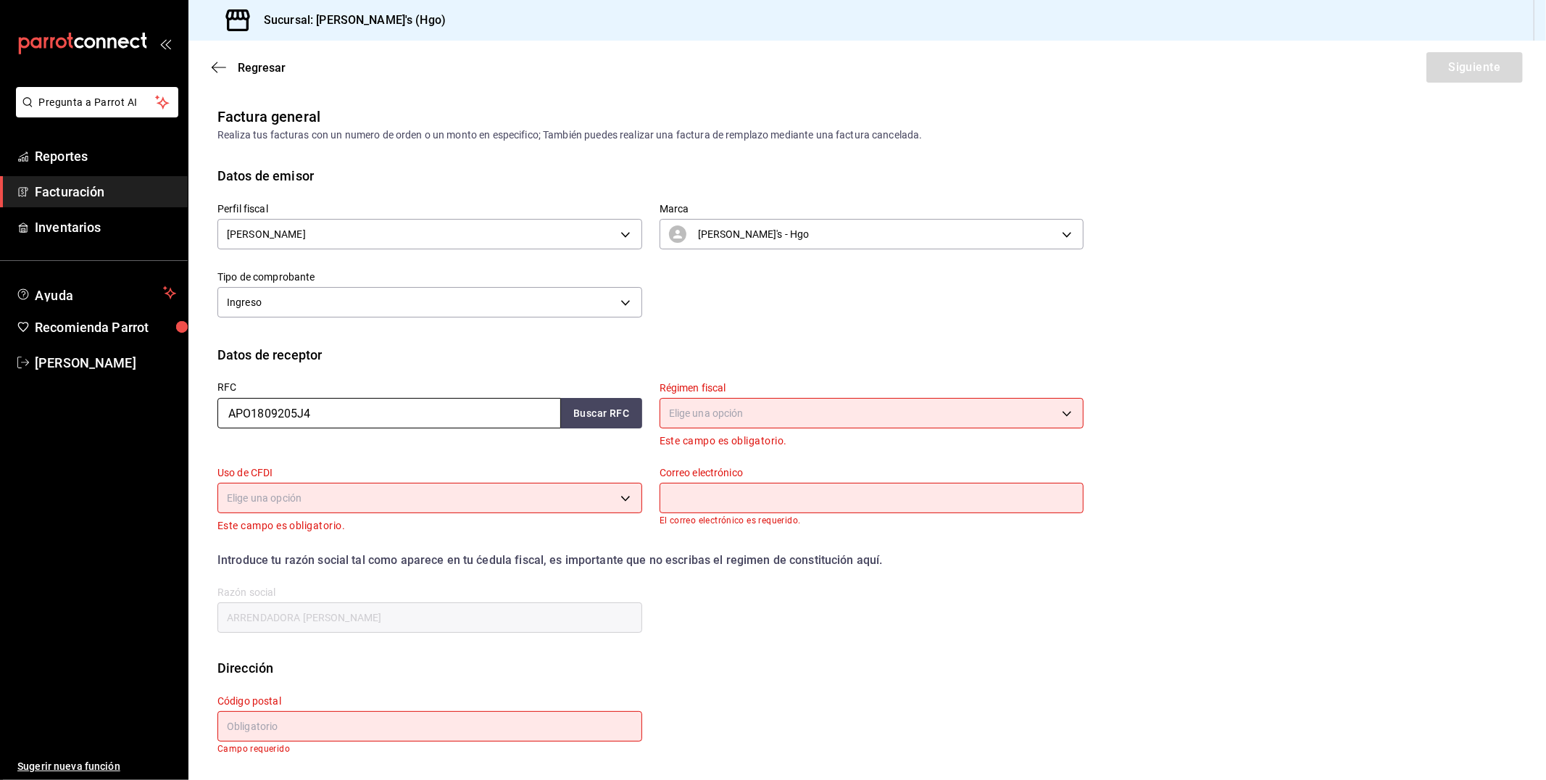
click at [351, 422] on input "APO1809205J4" at bounding box center [389, 413] width 344 height 30
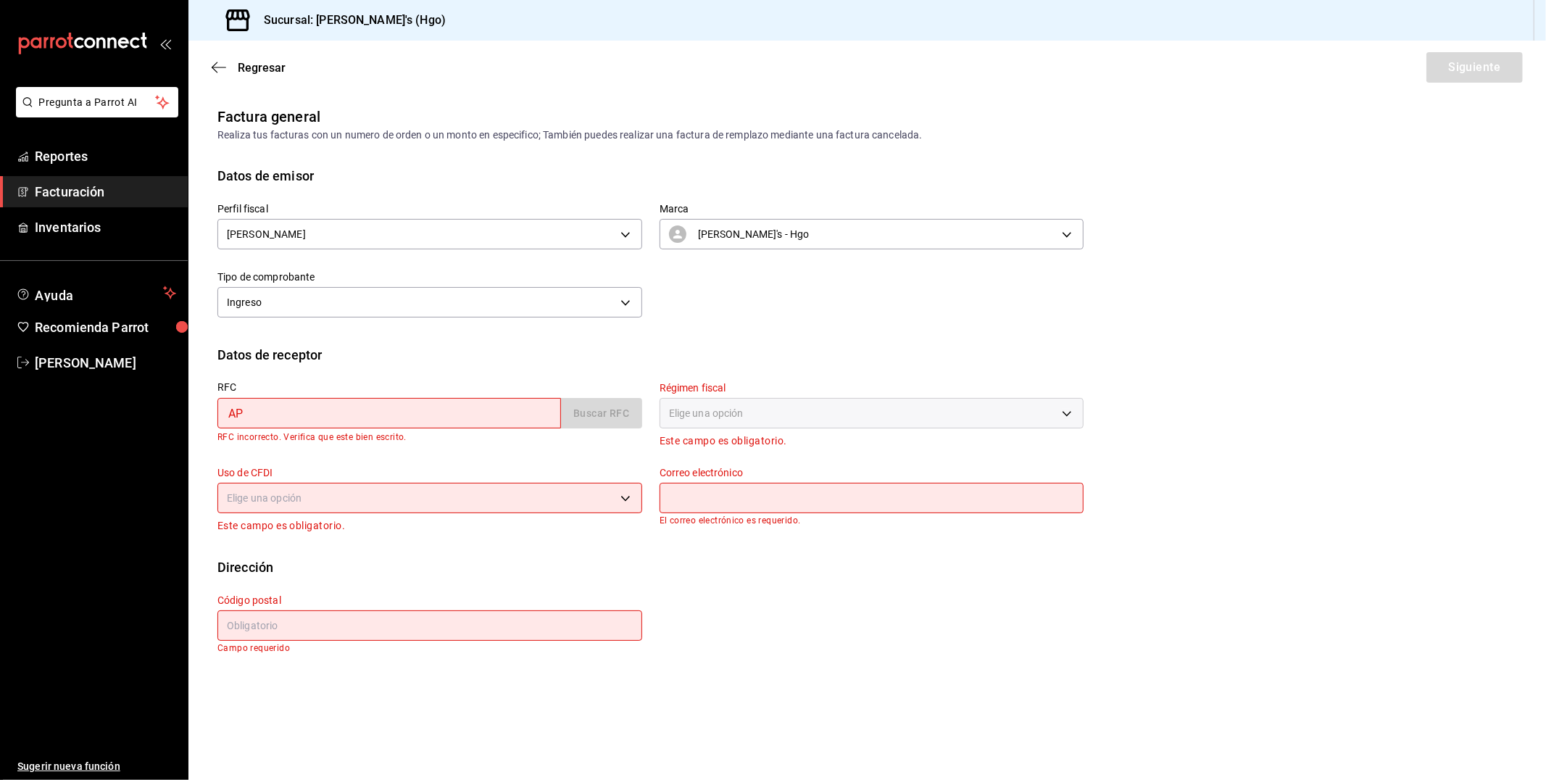
type input "A"
click at [270, 410] on input "EIRMO000511FG" at bounding box center [389, 413] width 344 height 30
click at [331, 415] on input "EIRMO00511FG" at bounding box center [389, 413] width 344 height 30
type input "E"
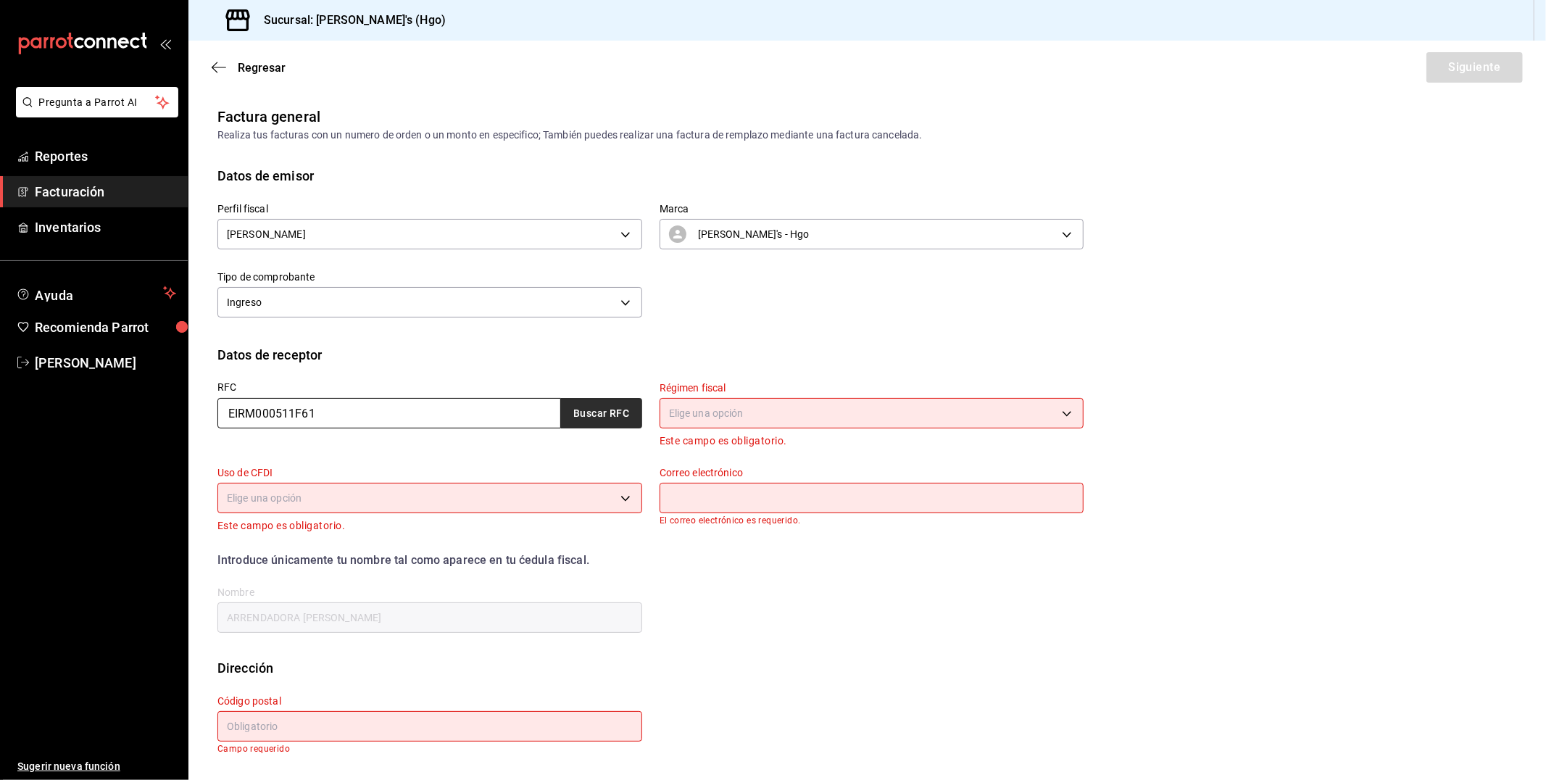
type input "EIRM000511F61"
click at [608, 410] on button "Buscar RFC" at bounding box center [601, 413] width 81 height 30
click at [705, 419] on body "Pregunta a Parrot AI Reportes Facturación Inventarios Ayuda Recomienda Parrot […" at bounding box center [773, 390] width 1546 height 780
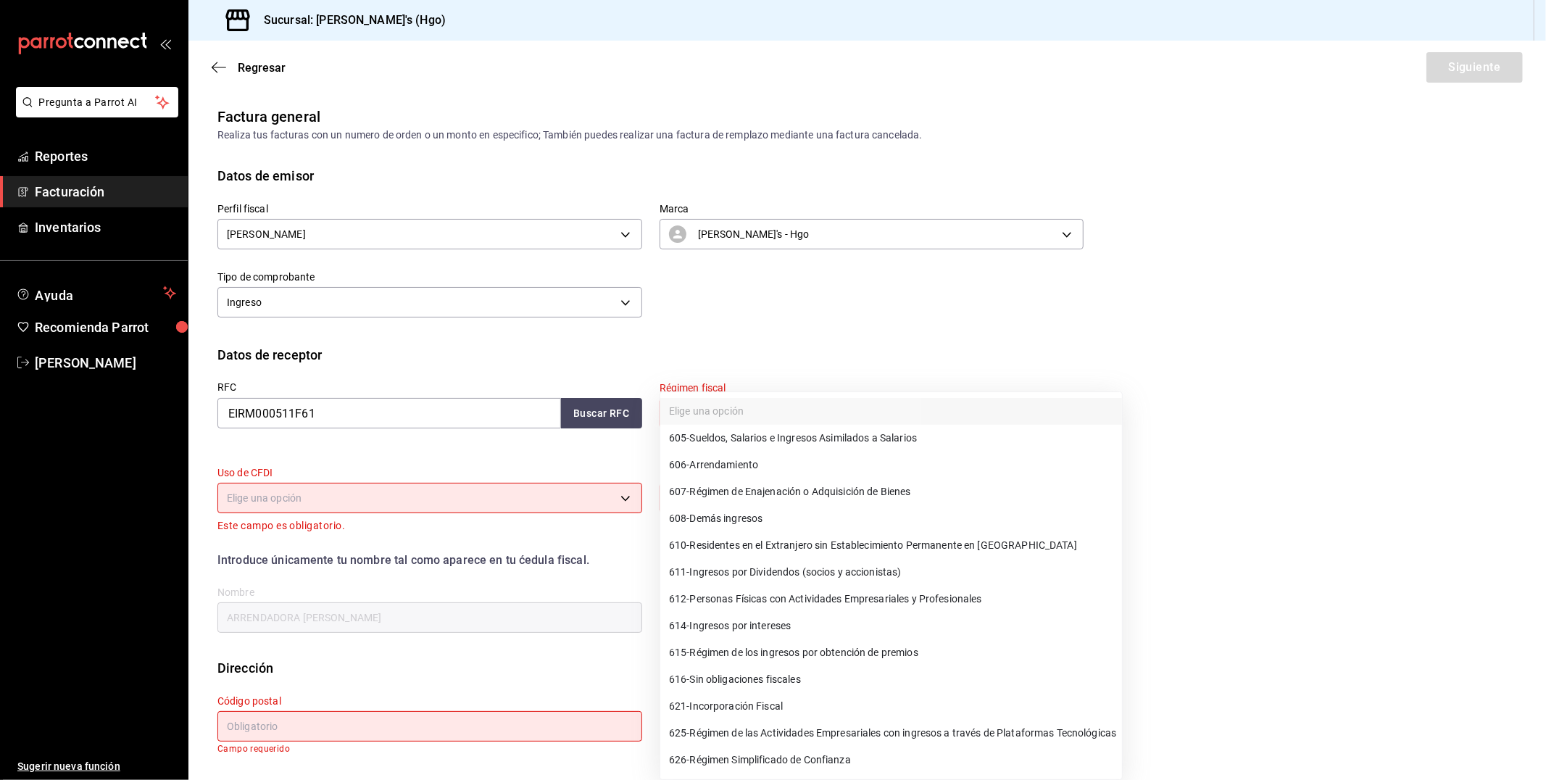
click at [770, 764] on span "626 - Régimen Simplificado de Confianza" at bounding box center [760, 760] width 182 height 15
type input "626"
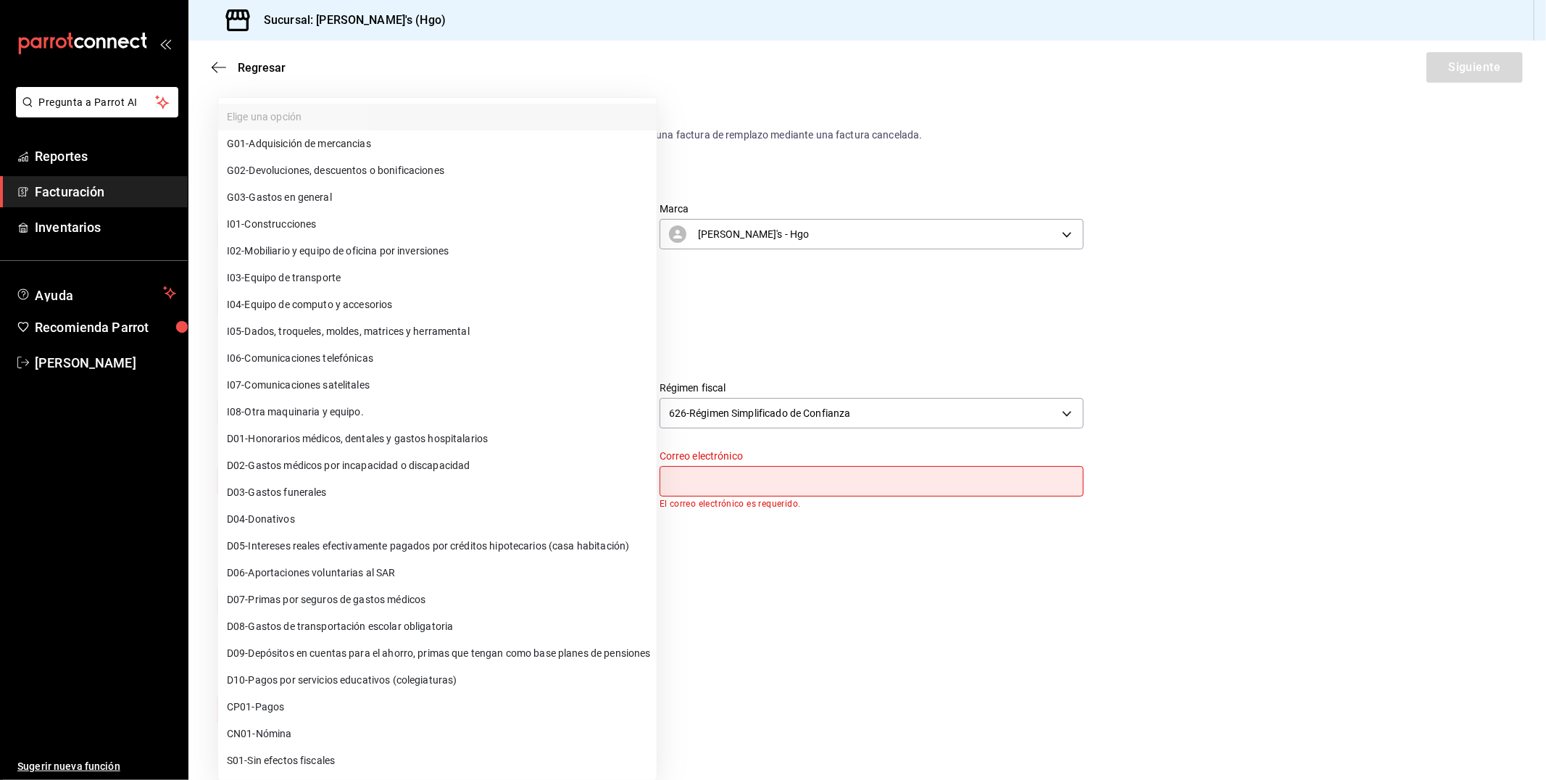
click at [446, 490] on body "Pregunta a Parrot AI Reportes Facturación Inventarios Ayuda Recomienda Parrot […" at bounding box center [773, 390] width 1546 height 780
click at [386, 193] on li "G03 - Gastos en general" at bounding box center [437, 197] width 439 height 27
type input "G03"
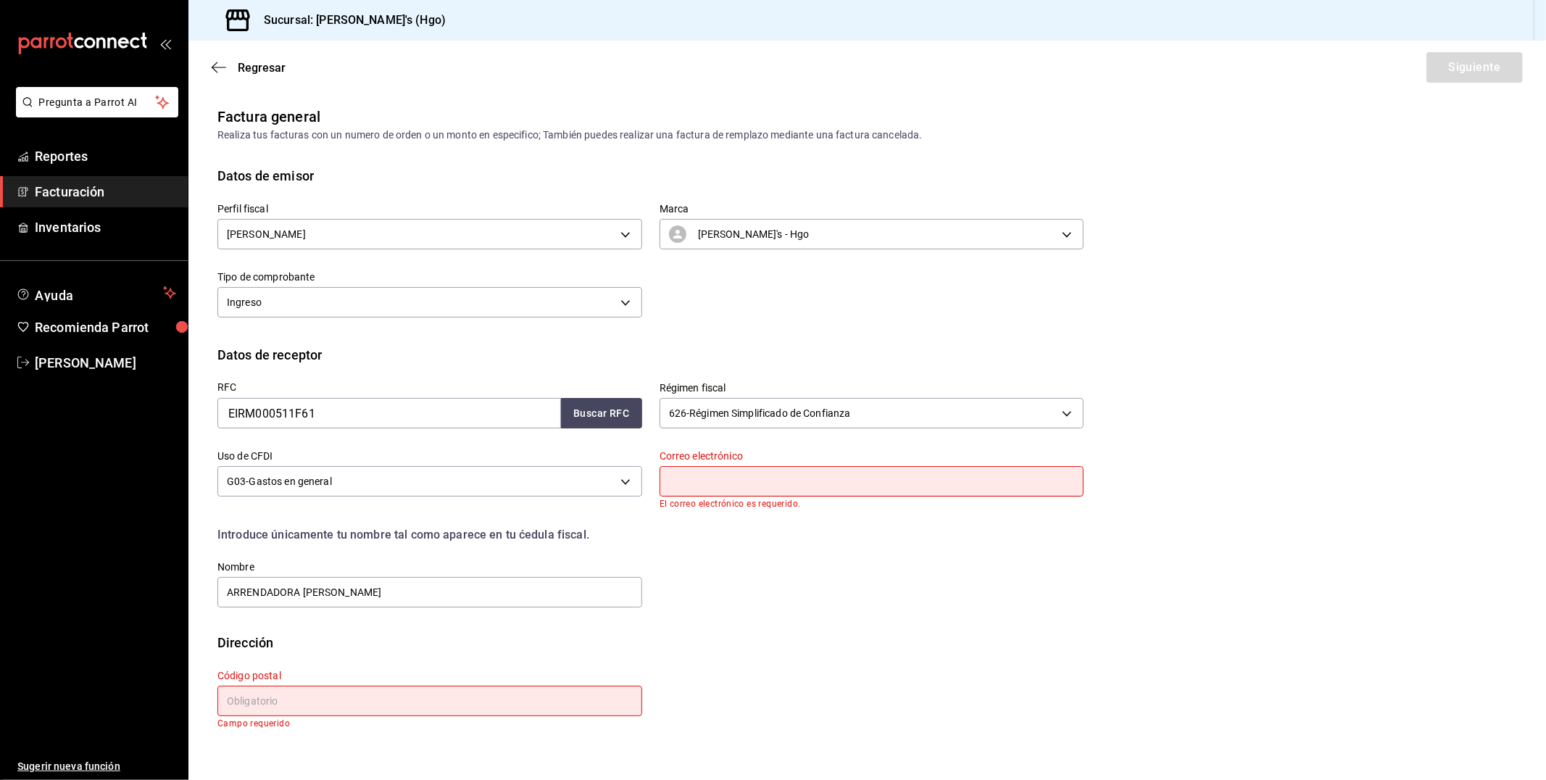
click at [699, 483] on input "text" at bounding box center [872, 481] width 425 height 30
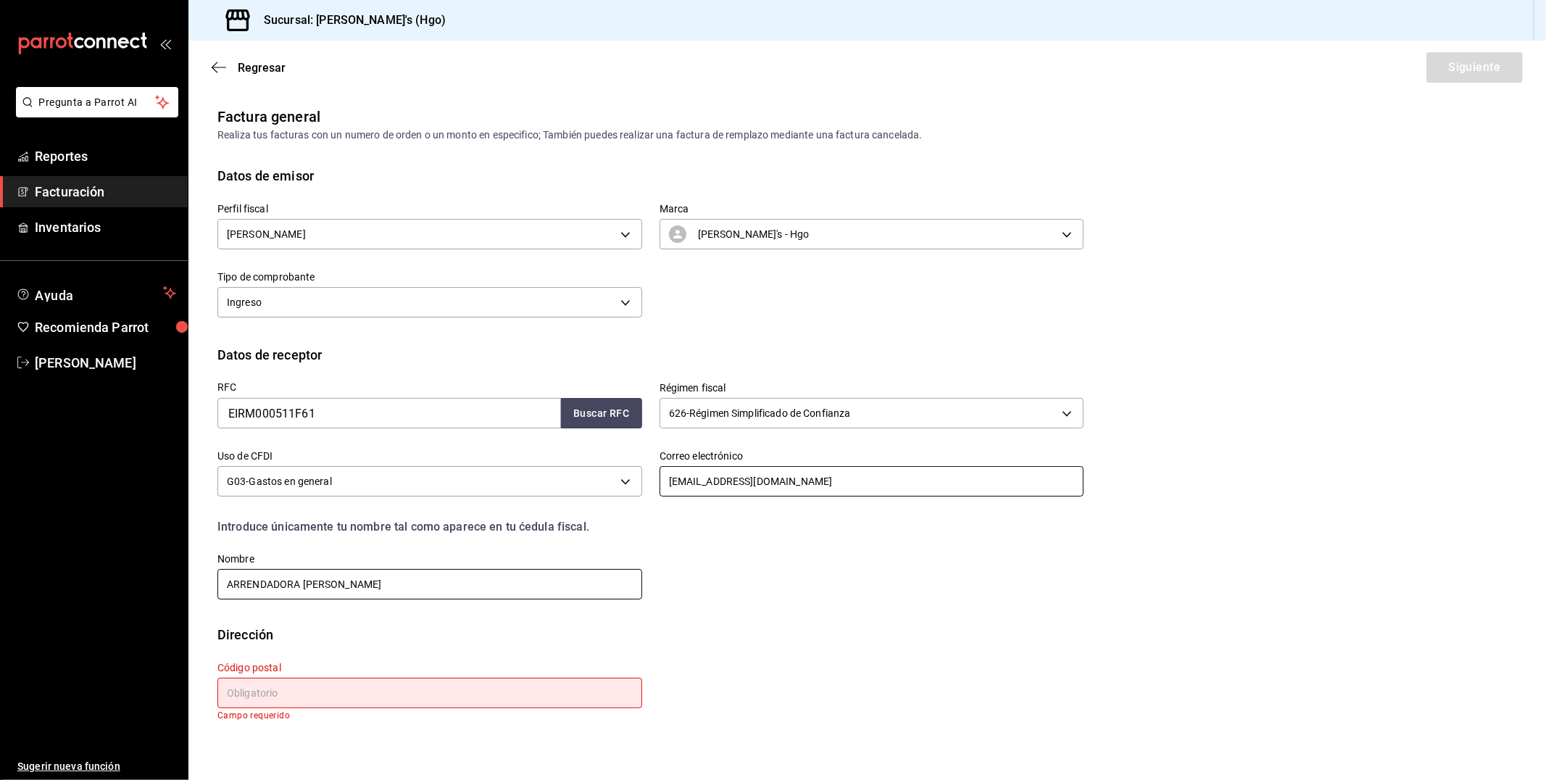
type input "[EMAIL_ADDRESS][DOMAIN_NAME]"
click at [426, 581] on input "ARRENDADORA [PERSON_NAME]" at bounding box center [429, 584] width 425 height 30
type input "A"
type input "[PERSON_NAME] [PERSON_NAME]"
click at [402, 687] on input "text" at bounding box center [429, 693] width 425 height 30
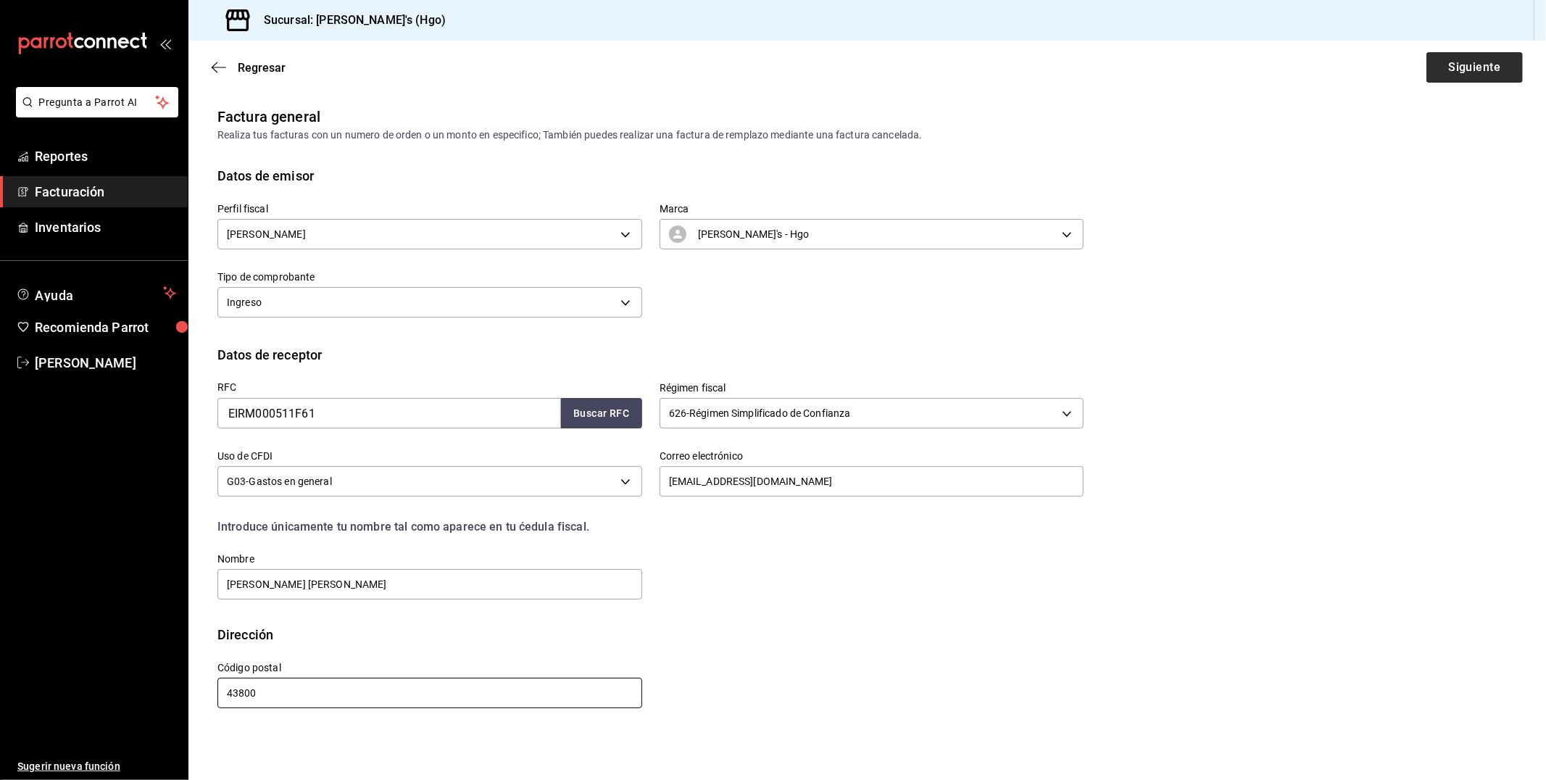
type input "43800"
click at [1482, 65] on button "Siguiente" at bounding box center [1475, 67] width 96 height 30
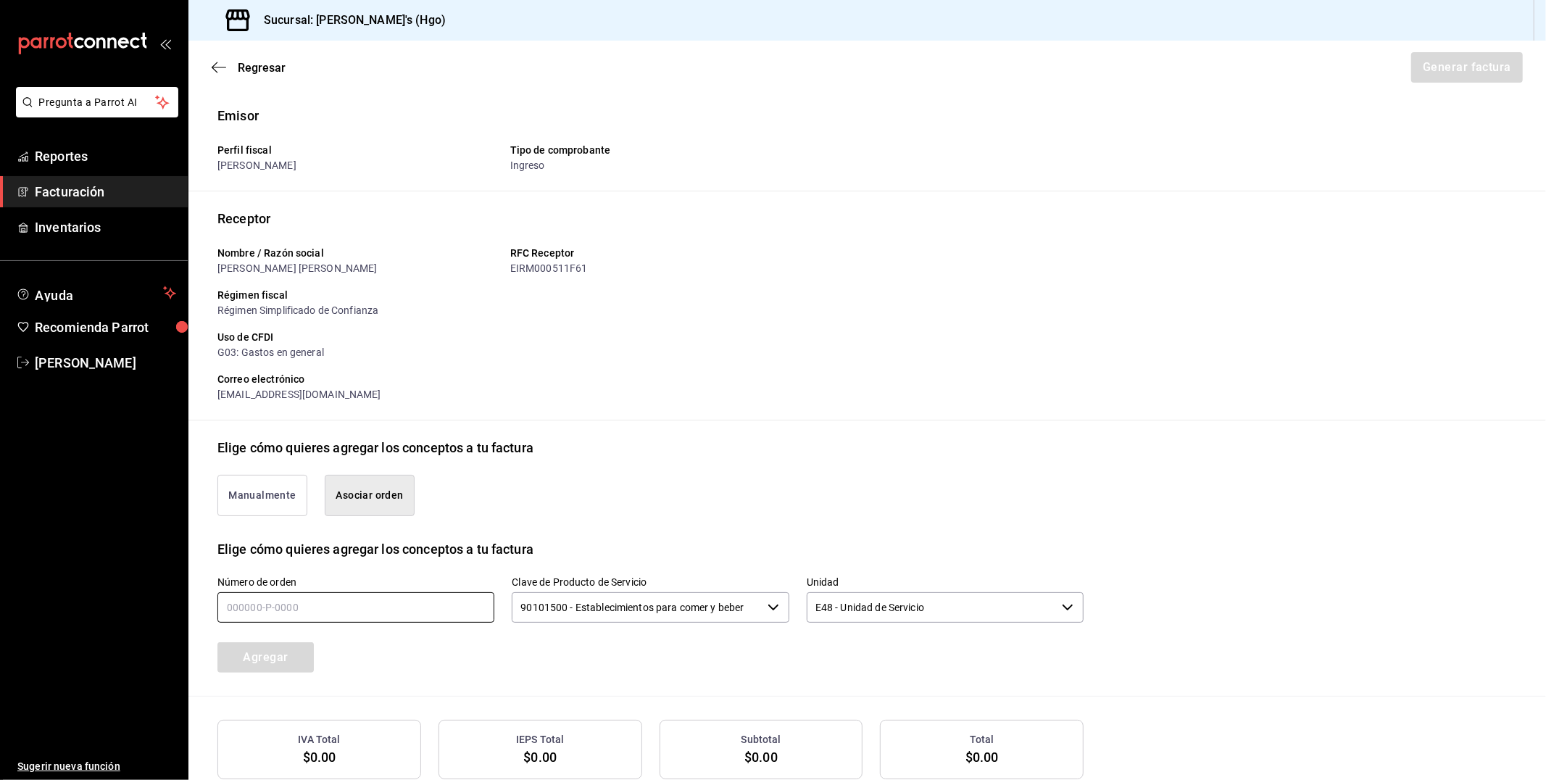
click at [358, 609] on input "text" at bounding box center [355, 607] width 277 height 30
type input "050825-p-0008"
click at [279, 652] on button "Agregar" at bounding box center [265, 657] width 96 height 30
click at [1436, 73] on button "Generar factura" at bounding box center [1466, 67] width 113 height 30
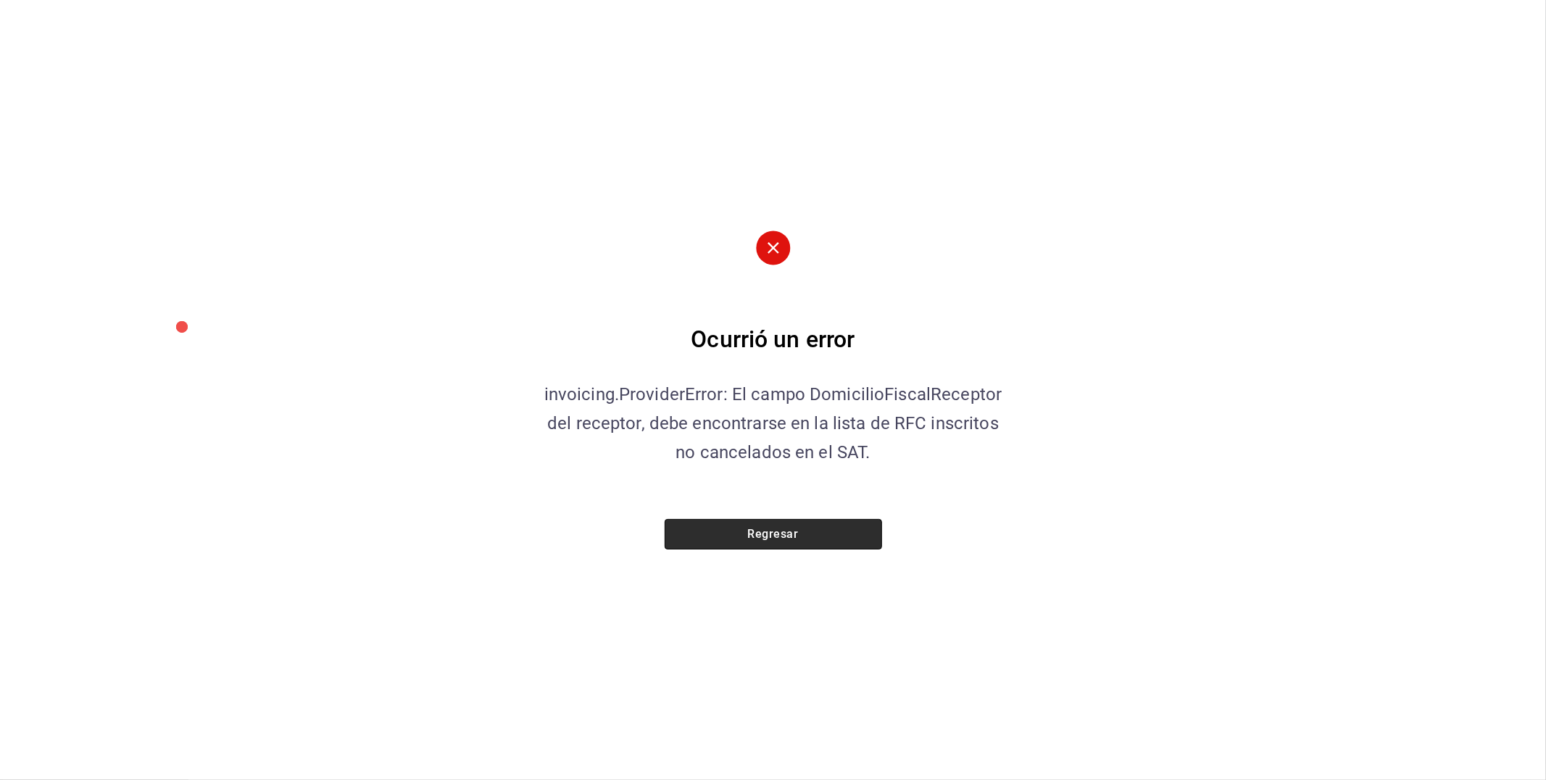
click at [769, 533] on button "Regresar" at bounding box center [773, 534] width 217 height 30
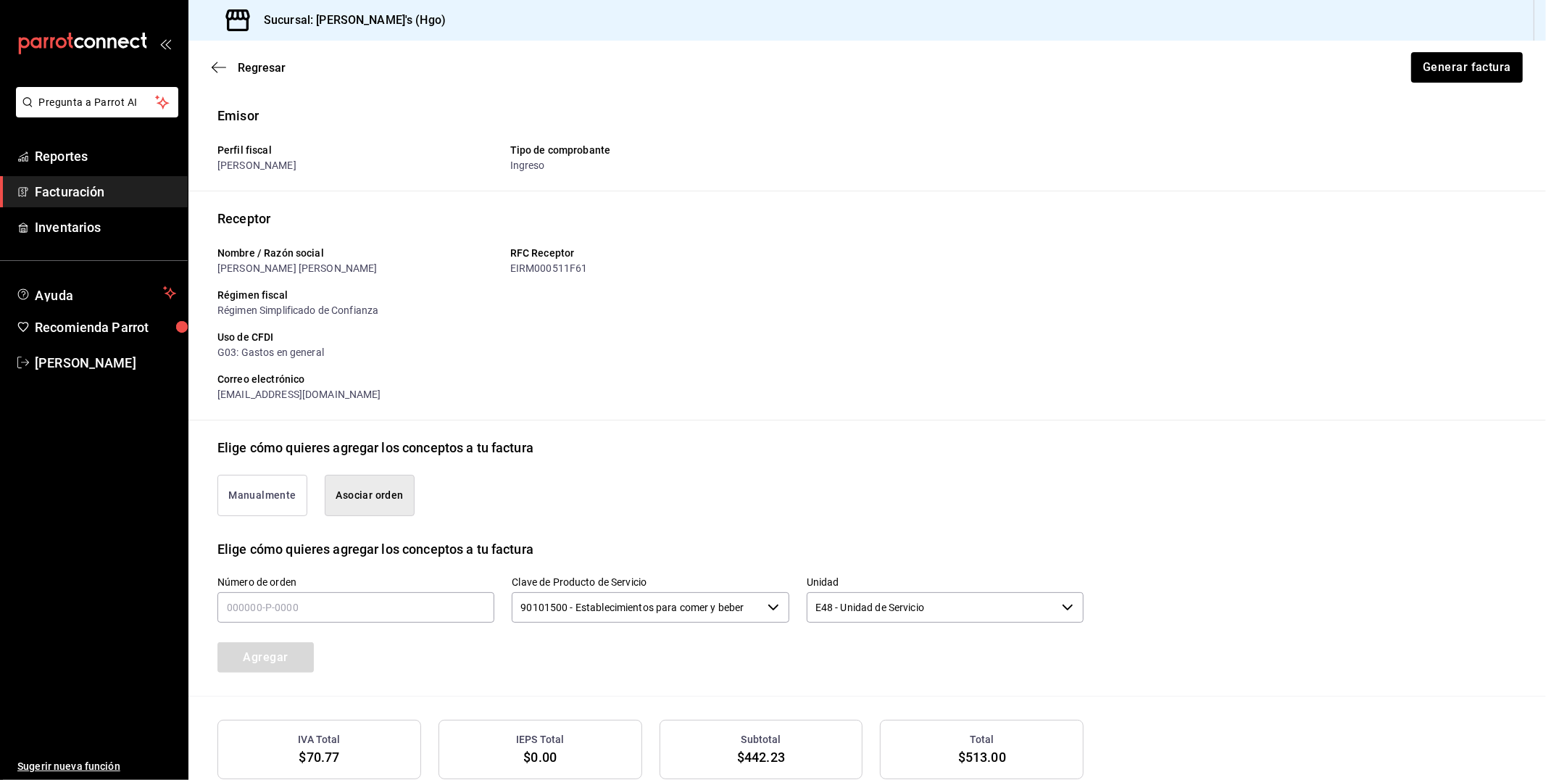
drag, startPoint x: 261, startPoint y: 3, endPoint x: 204, endPoint y: 46, distance: 71.9
click at [204, 46] on div "Regresar Generar factura" at bounding box center [867, 68] width 1358 height 54
click at [211, 55] on div "Regresar Generar factura" at bounding box center [867, 68] width 1358 height 54
click at [223, 74] on span "Regresar" at bounding box center [249, 68] width 74 height 14
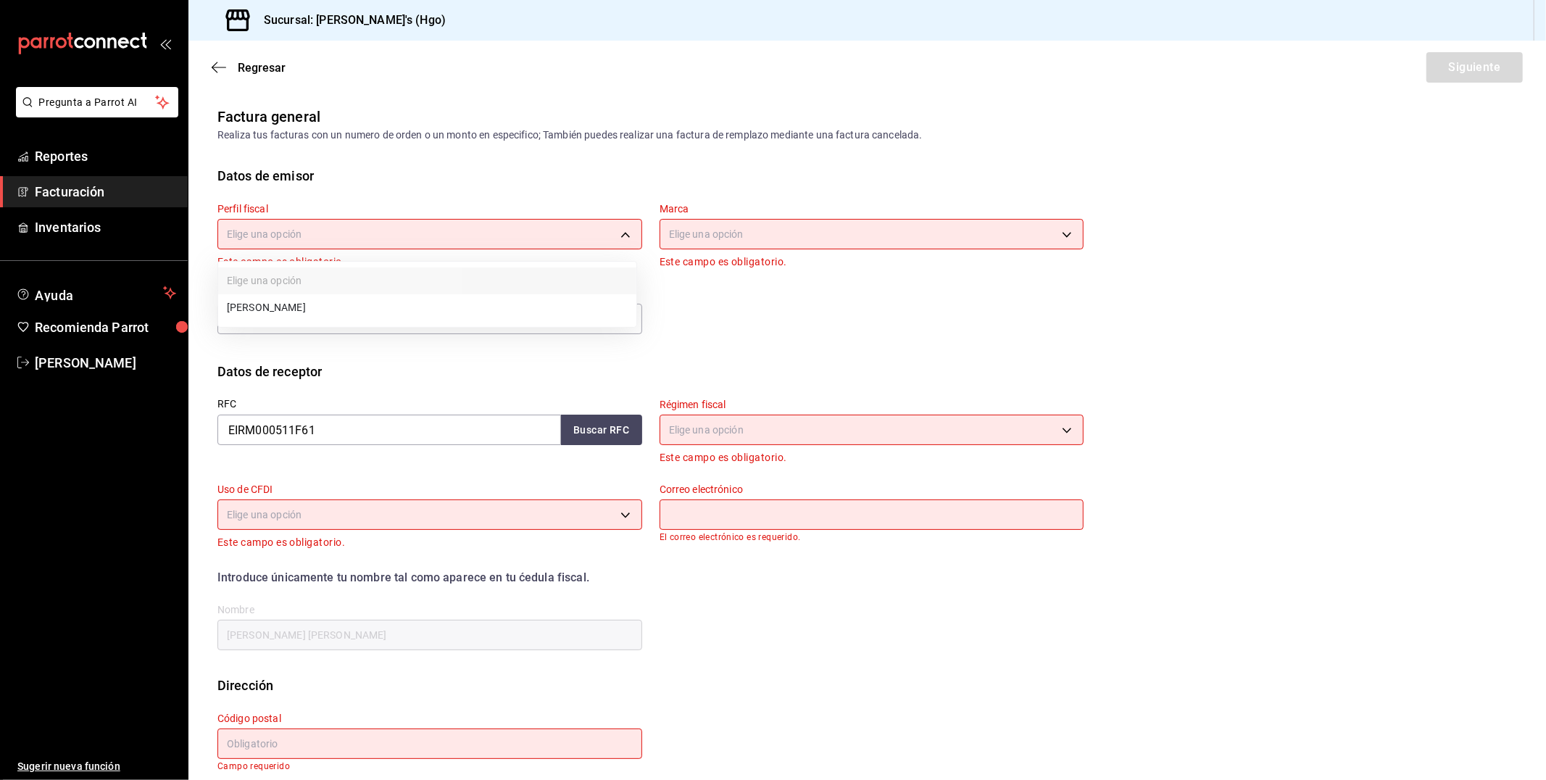
click at [555, 244] on body "Pregunta a Parrot AI Reportes Facturación Inventarios Ayuda Recomienda Parrot […" at bounding box center [773, 390] width 1546 height 780
click at [542, 320] on li "[PERSON_NAME]" at bounding box center [427, 307] width 418 height 27
type input "143f57d4-a0c4-477f-919f-67aaf9315925"
type input "a4f139c2-eac0-4c86-bd9b-b12069b5a2fd"
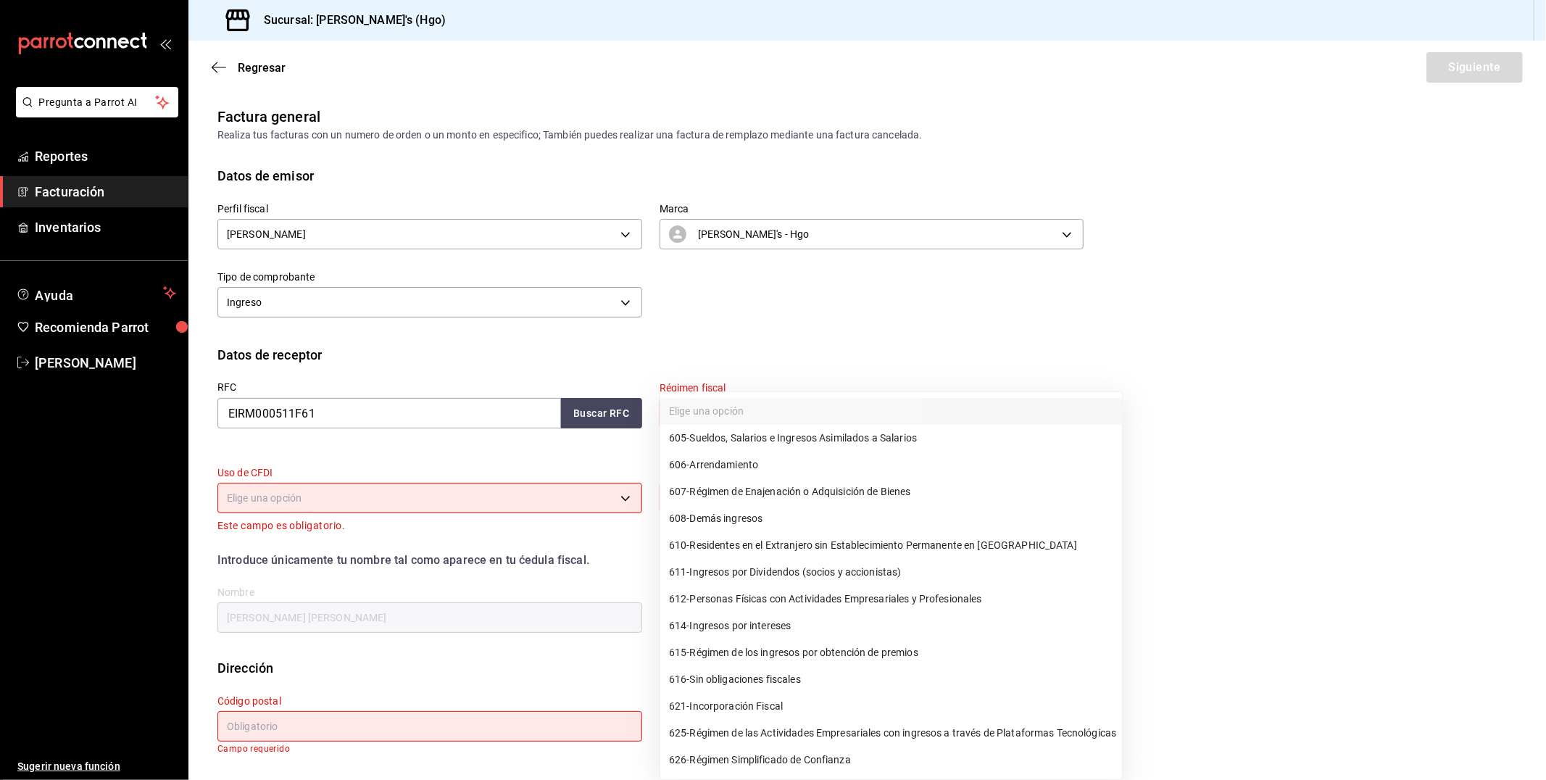
click at [750, 415] on body "Pregunta a Parrot AI Reportes Facturación Inventarios Ayuda Recomienda Parrot […" at bounding box center [773, 390] width 1546 height 780
click at [898, 761] on li "626 - Régimen Simplificado de Confianza" at bounding box center [891, 760] width 462 height 27
type input "626"
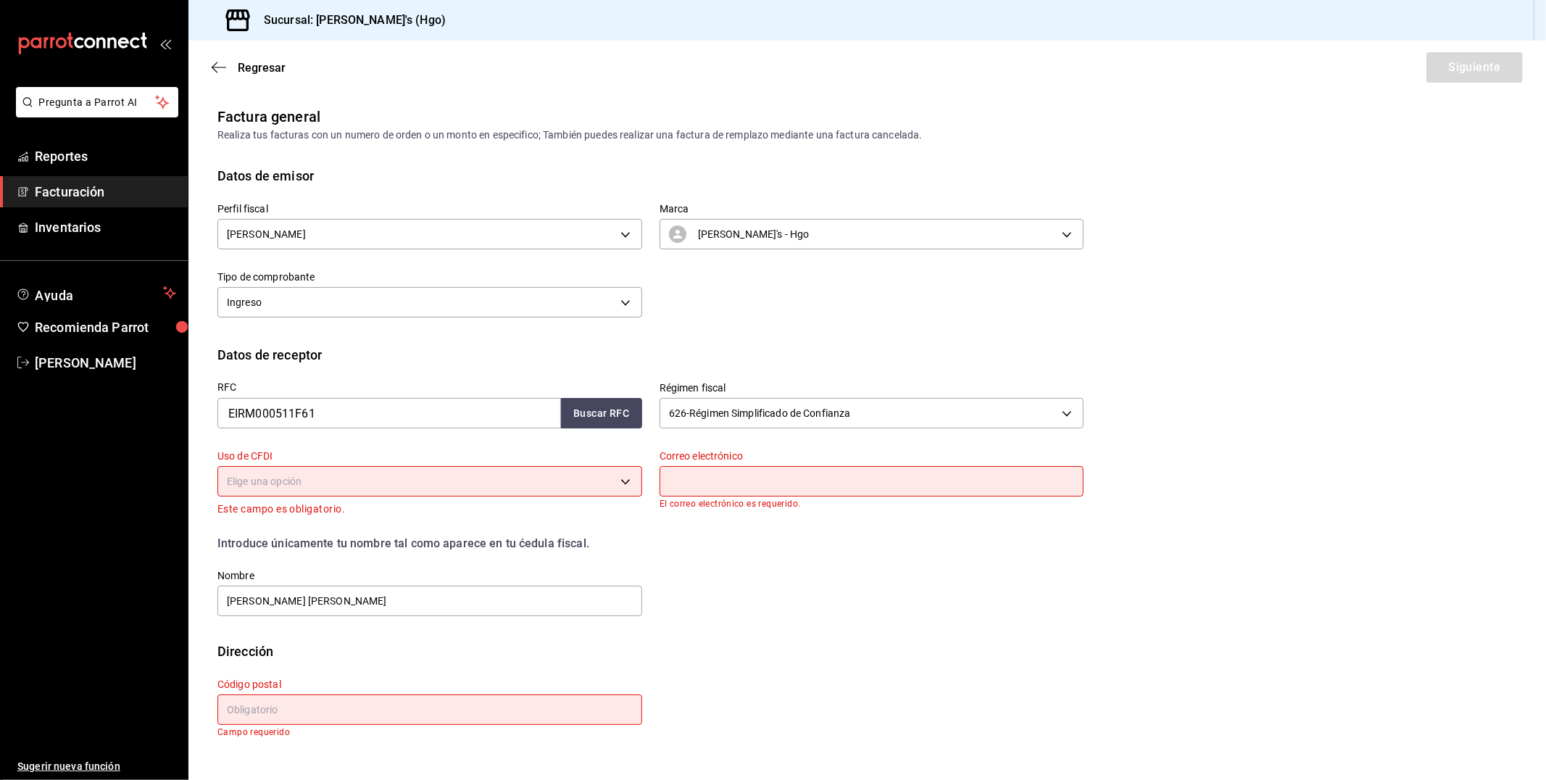
click at [434, 474] on body "Pregunta a Parrot AI Reportes Facturación Inventarios Ayuda Recomienda Parrot […" at bounding box center [773, 390] width 1546 height 780
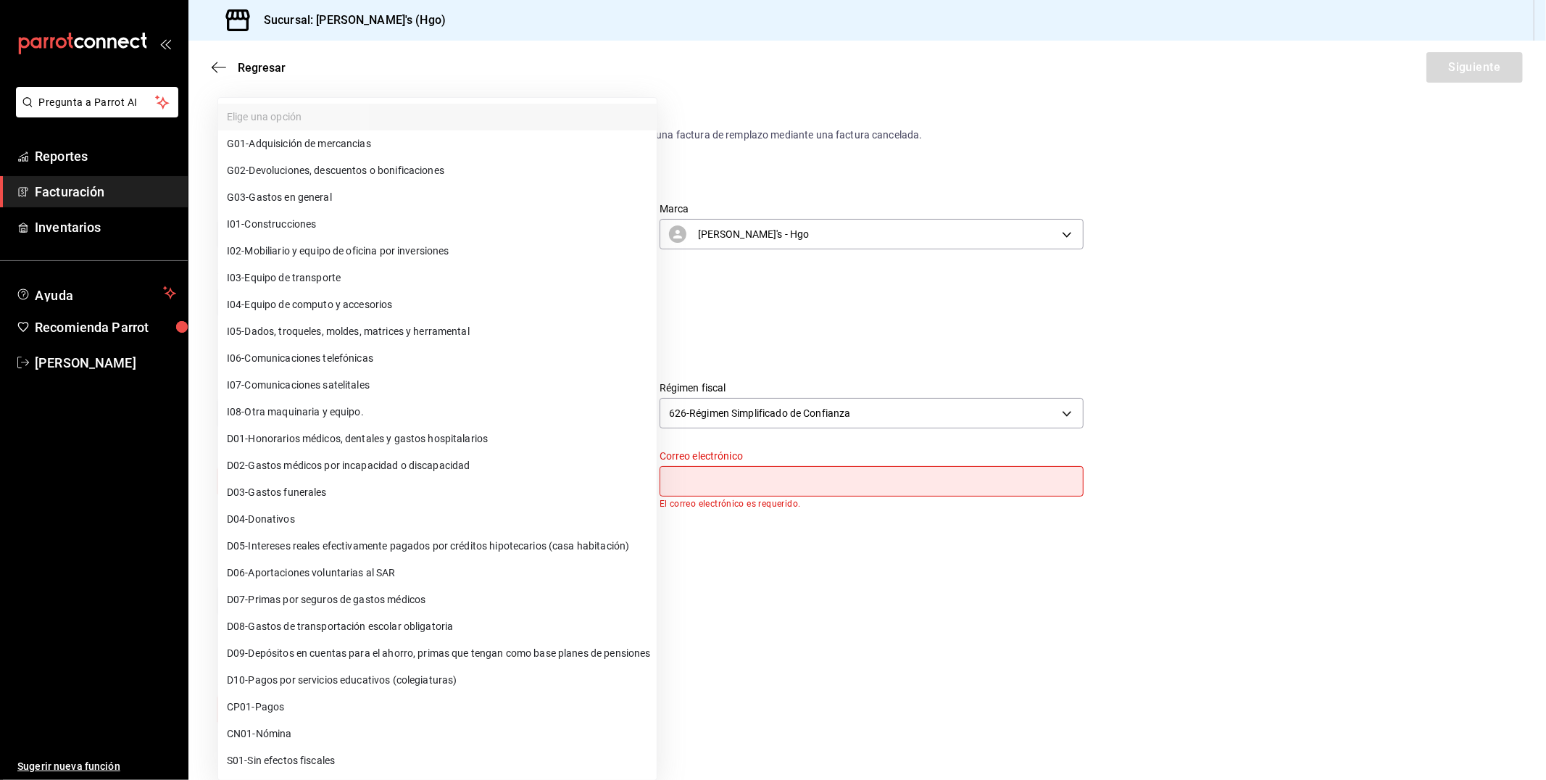
click at [363, 204] on li "G03 - Gastos en general" at bounding box center [437, 197] width 439 height 27
type input "G03"
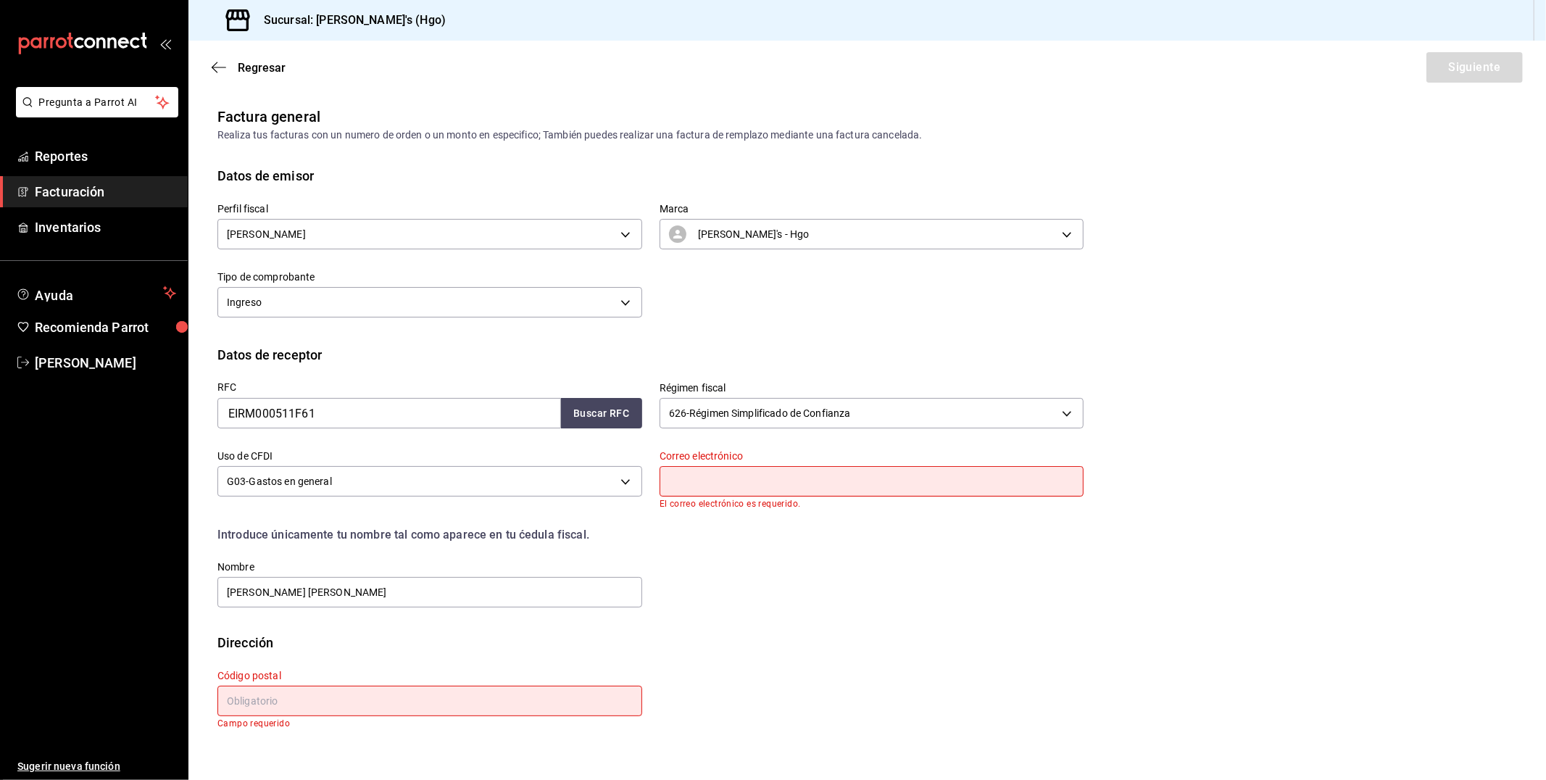
click at [669, 487] on input "text" at bounding box center [872, 481] width 425 height 30
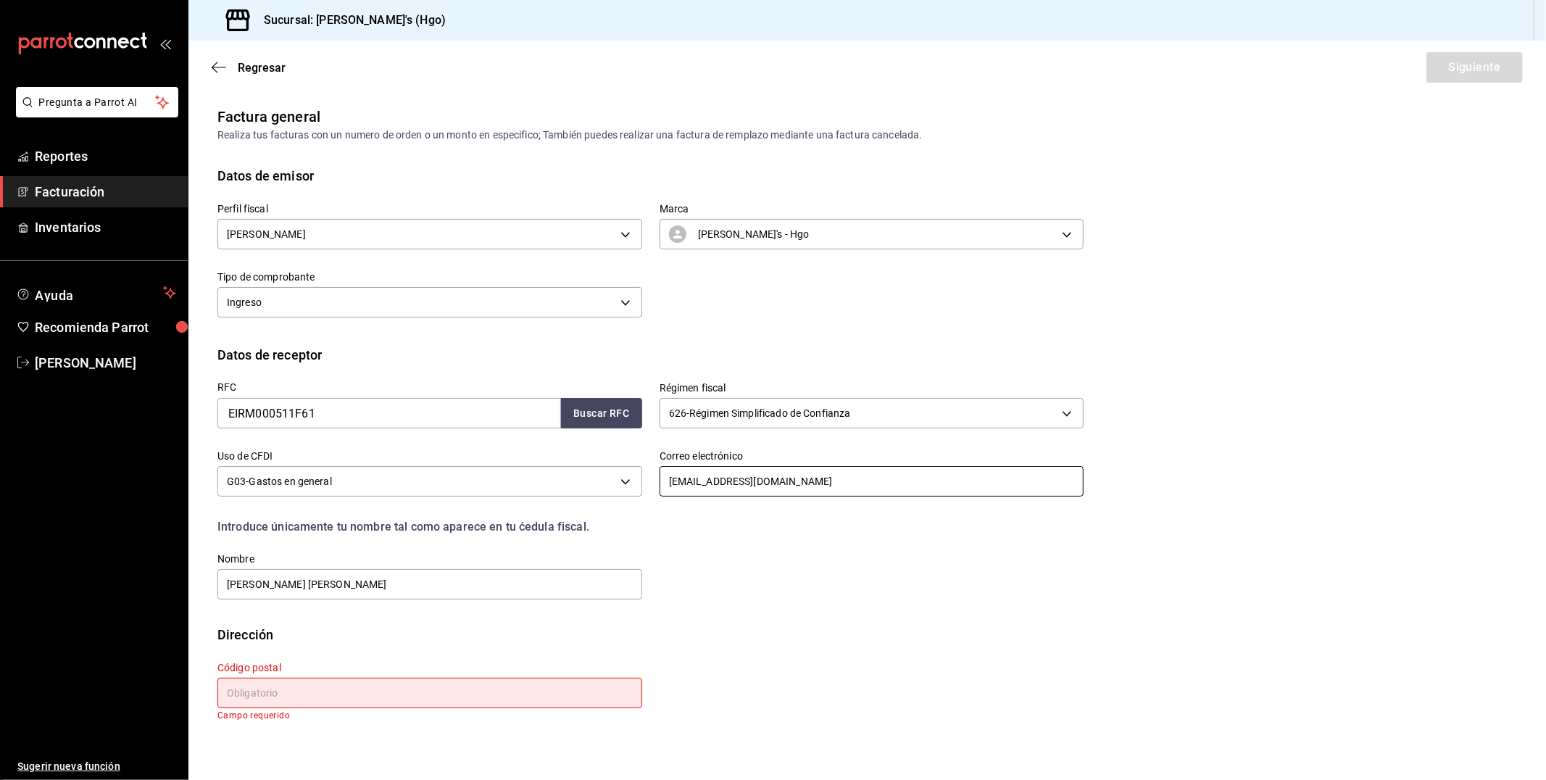
type input "[EMAIL_ADDRESS][DOMAIN_NAME]"
click at [444, 694] on input "text" at bounding box center [429, 693] width 425 height 30
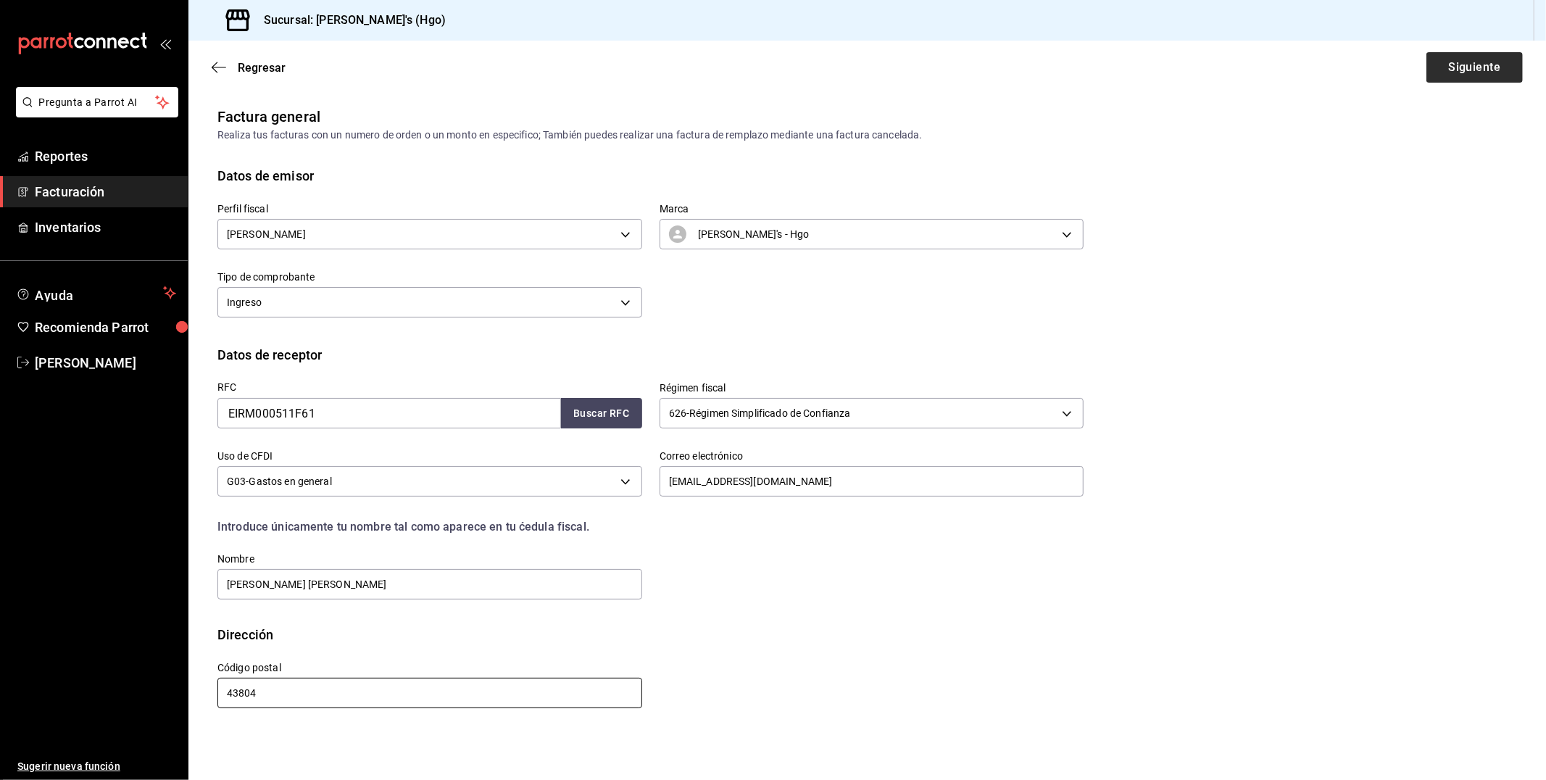
type input "43804"
click at [1453, 69] on button "Siguiente" at bounding box center [1475, 67] width 96 height 30
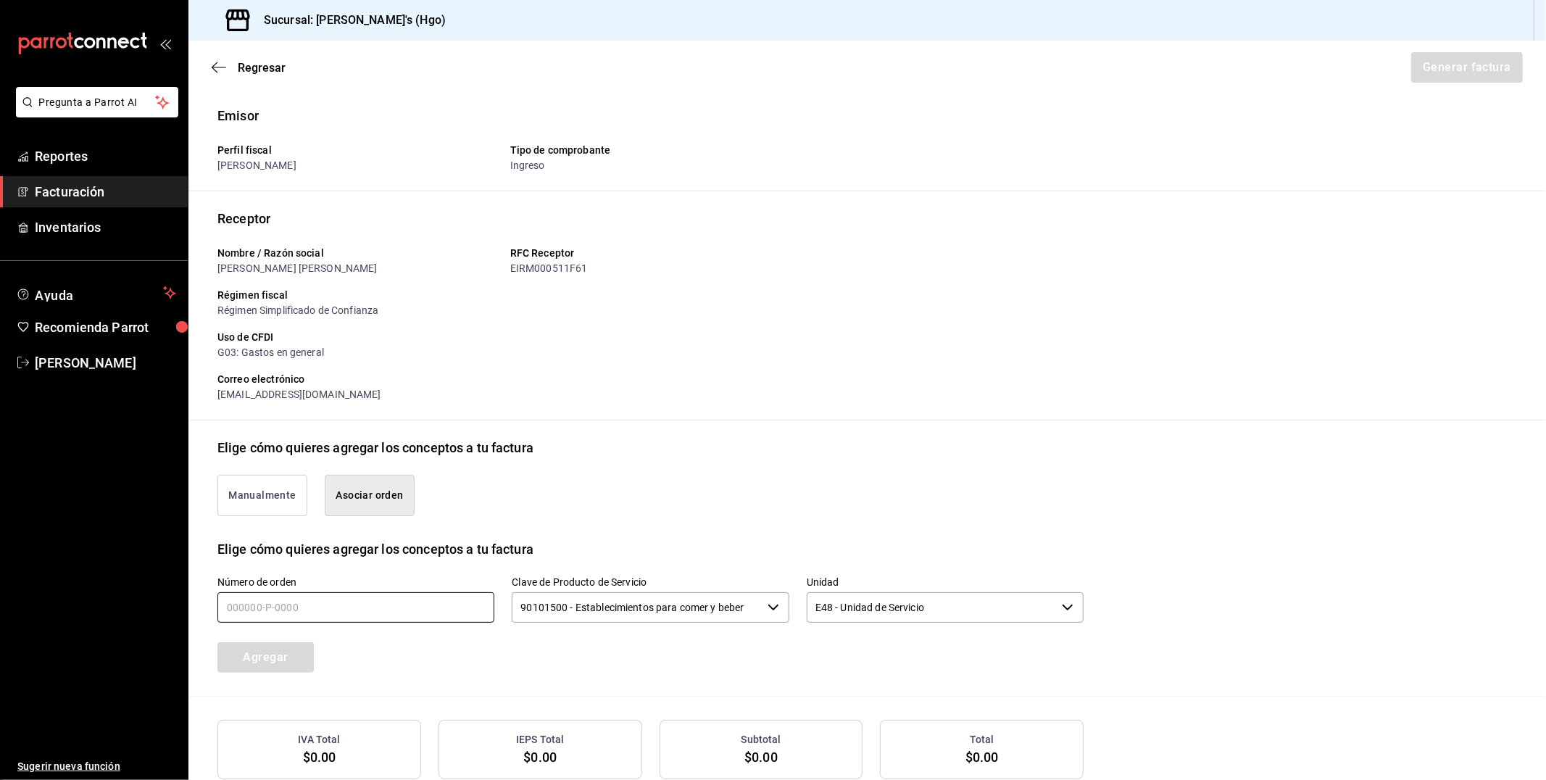
click at [455, 611] on input "text" at bounding box center [355, 607] width 277 height 30
type input "050825-p-0008"
click at [306, 663] on button "Agregar" at bounding box center [265, 657] width 96 height 30
type input "90101500 - Establecimientos para comer y beber"
type input "E48 - Unidad de Servicio"
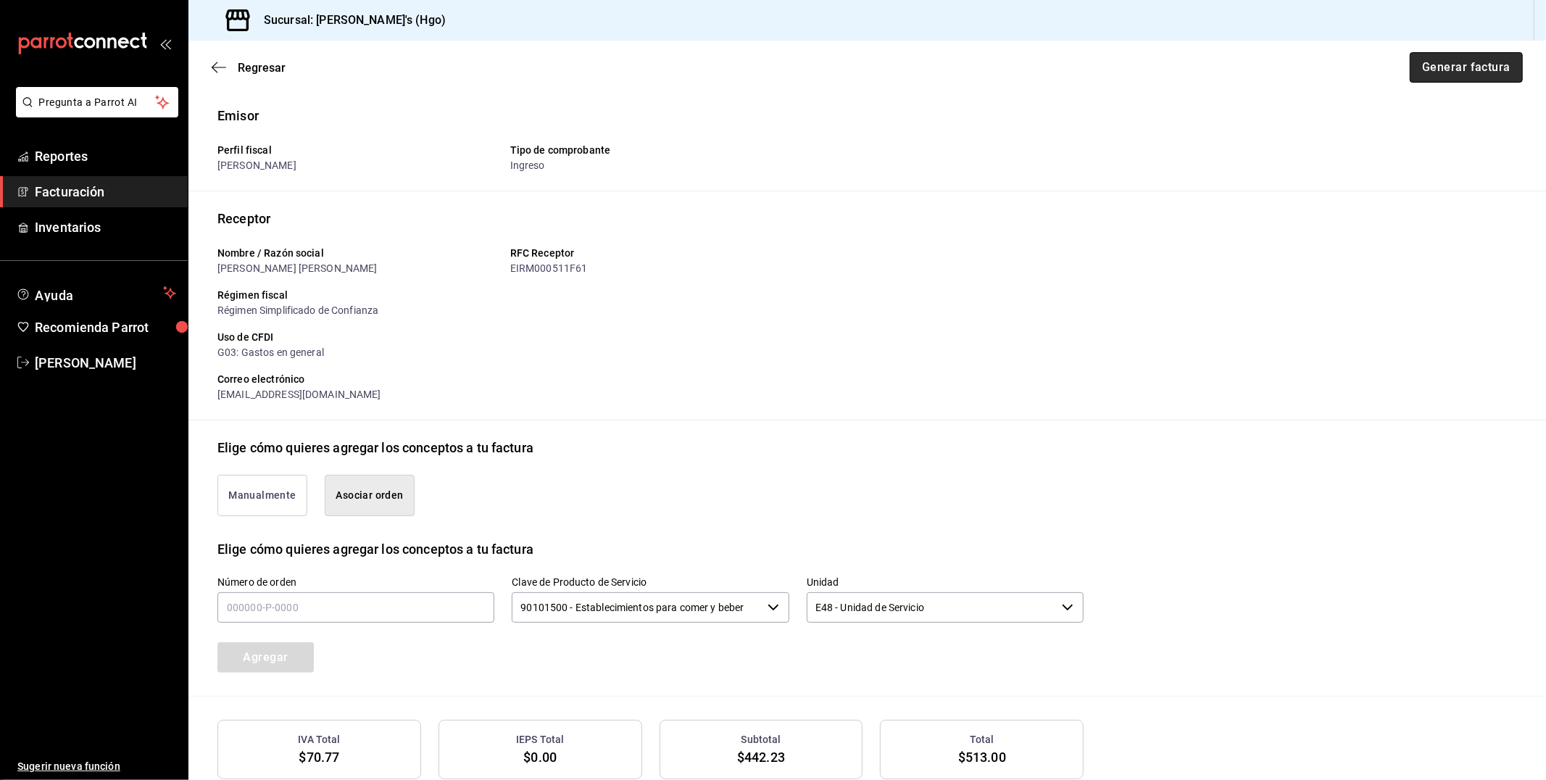
click at [1416, 63] on button "Generar factura" at bounding box center [1466, 67] width 113 height 30
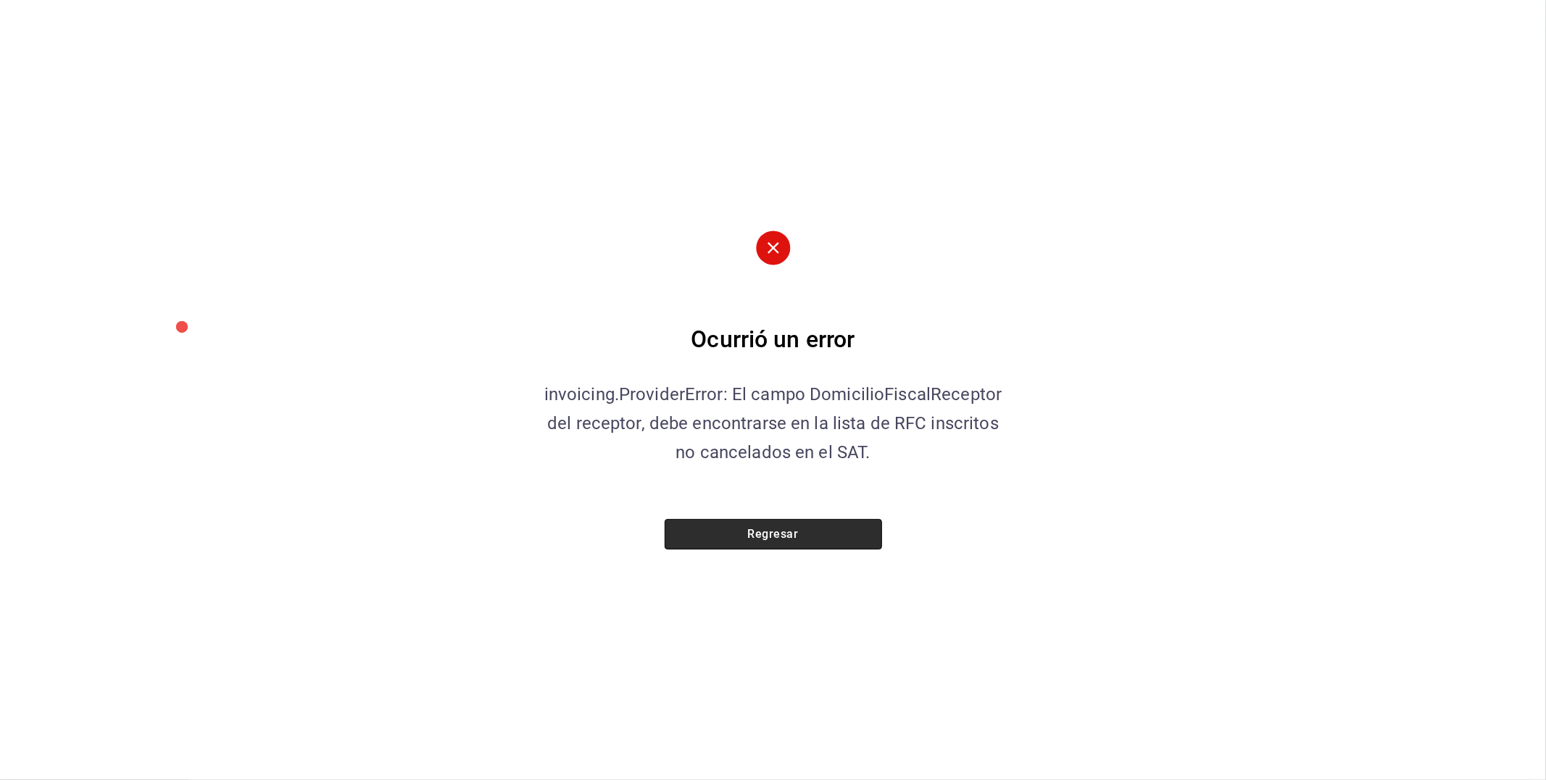
click at [756, 537] on button "Regresar" at bounding box center [773, 534] width 217 height 30
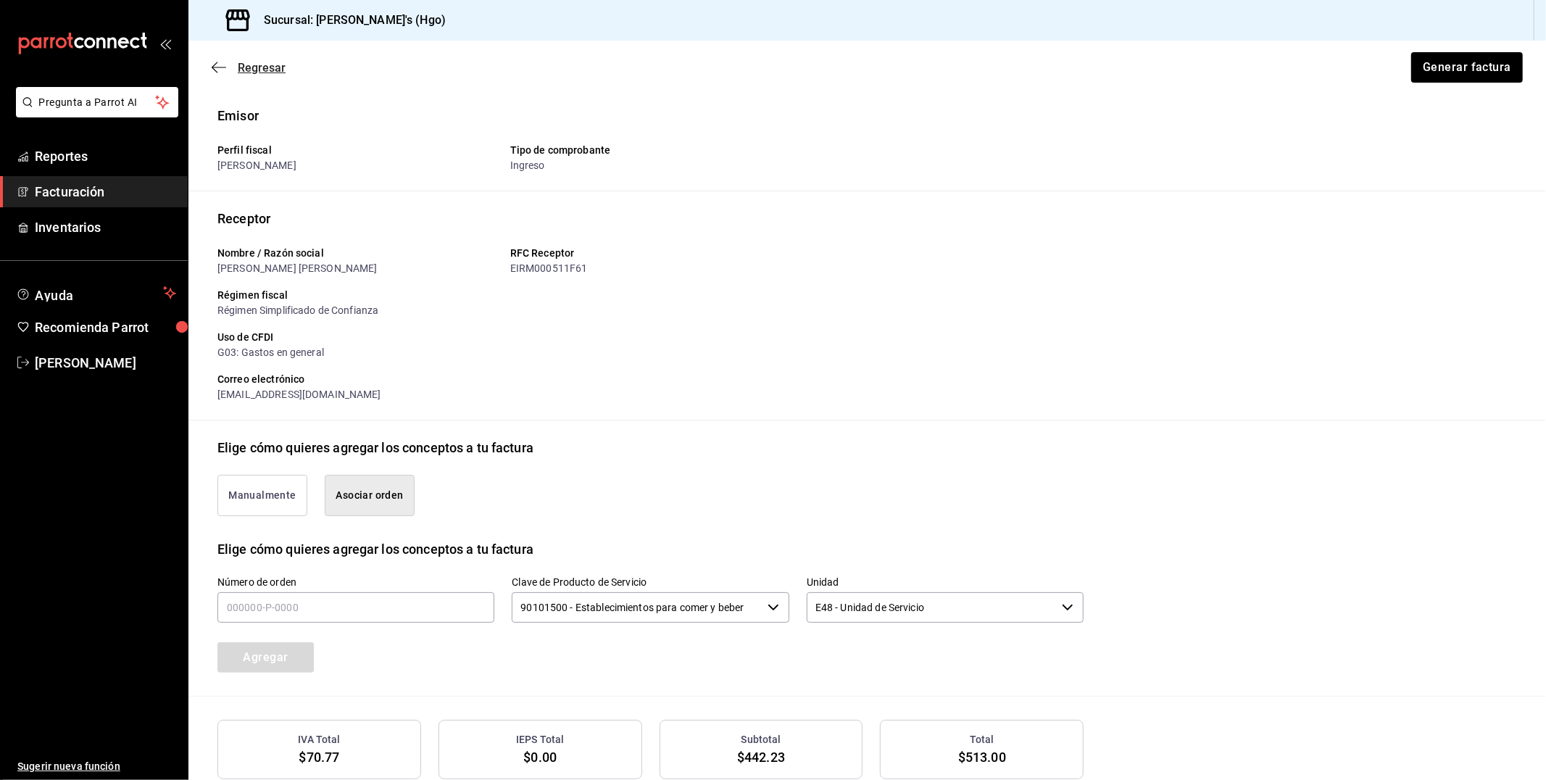
click at [214, 63] on icon "button" at bounding box center [219, 67] width 14 height 13
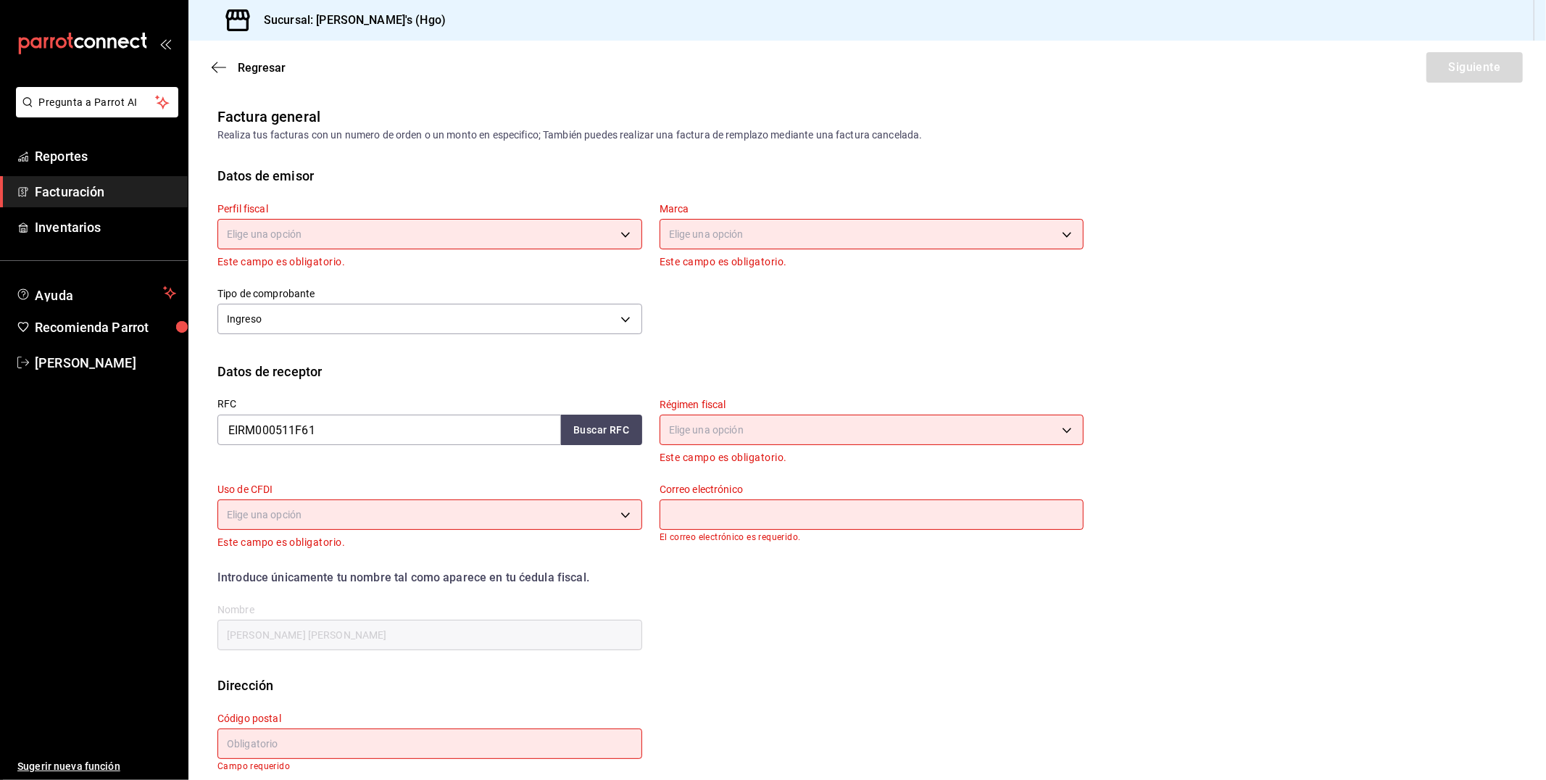
click at [212, 78] on div "Regresar Siguiente" at bounding box center [867, 68] width 1358 height 54
click at [216, 70] on icon "button" at bounding box center [219, 67] width 14 height 13
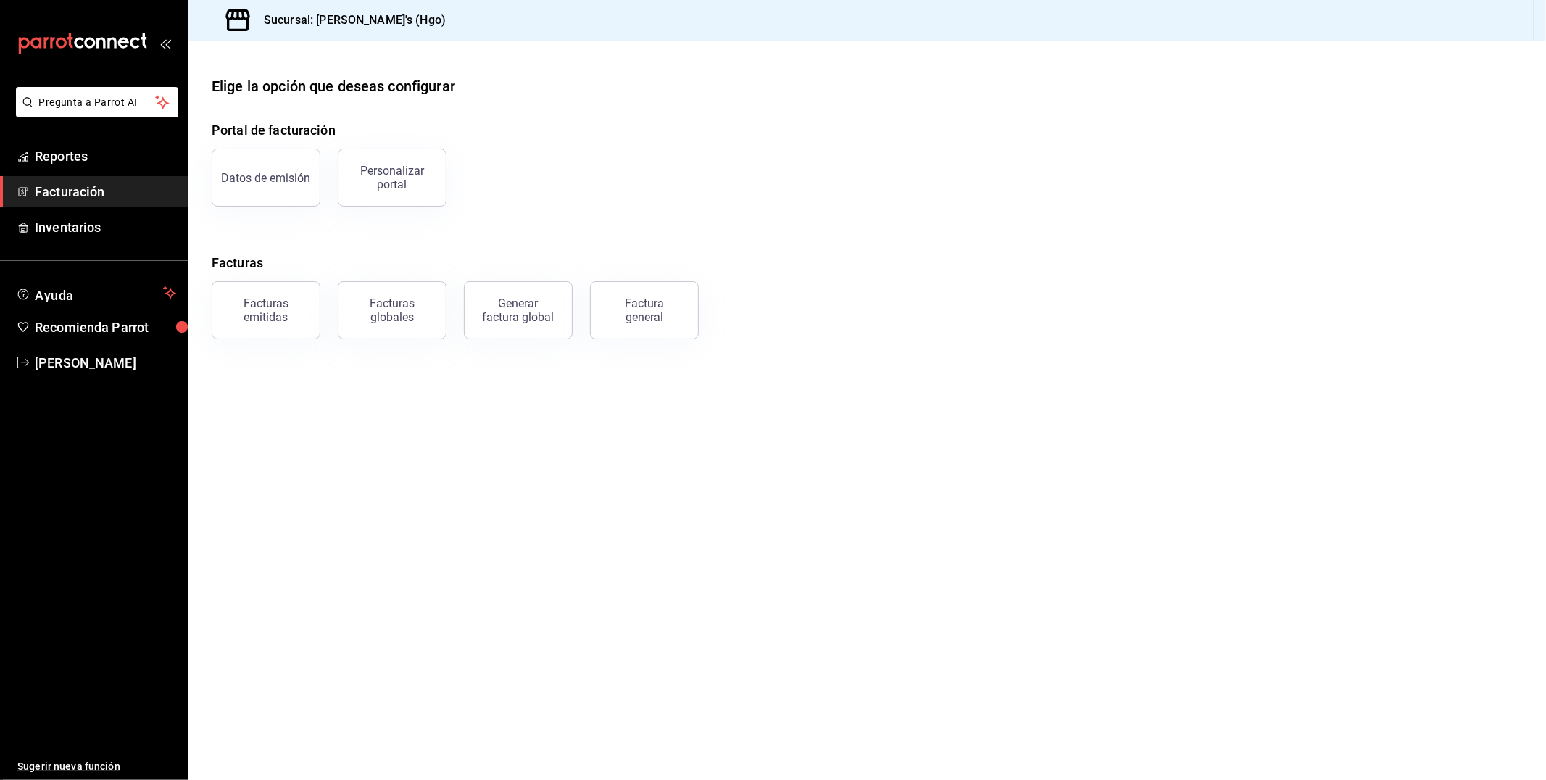
click at [272, 291] on button "Facturas emitidas" at bounding box center [266, 310] width 109 height 58
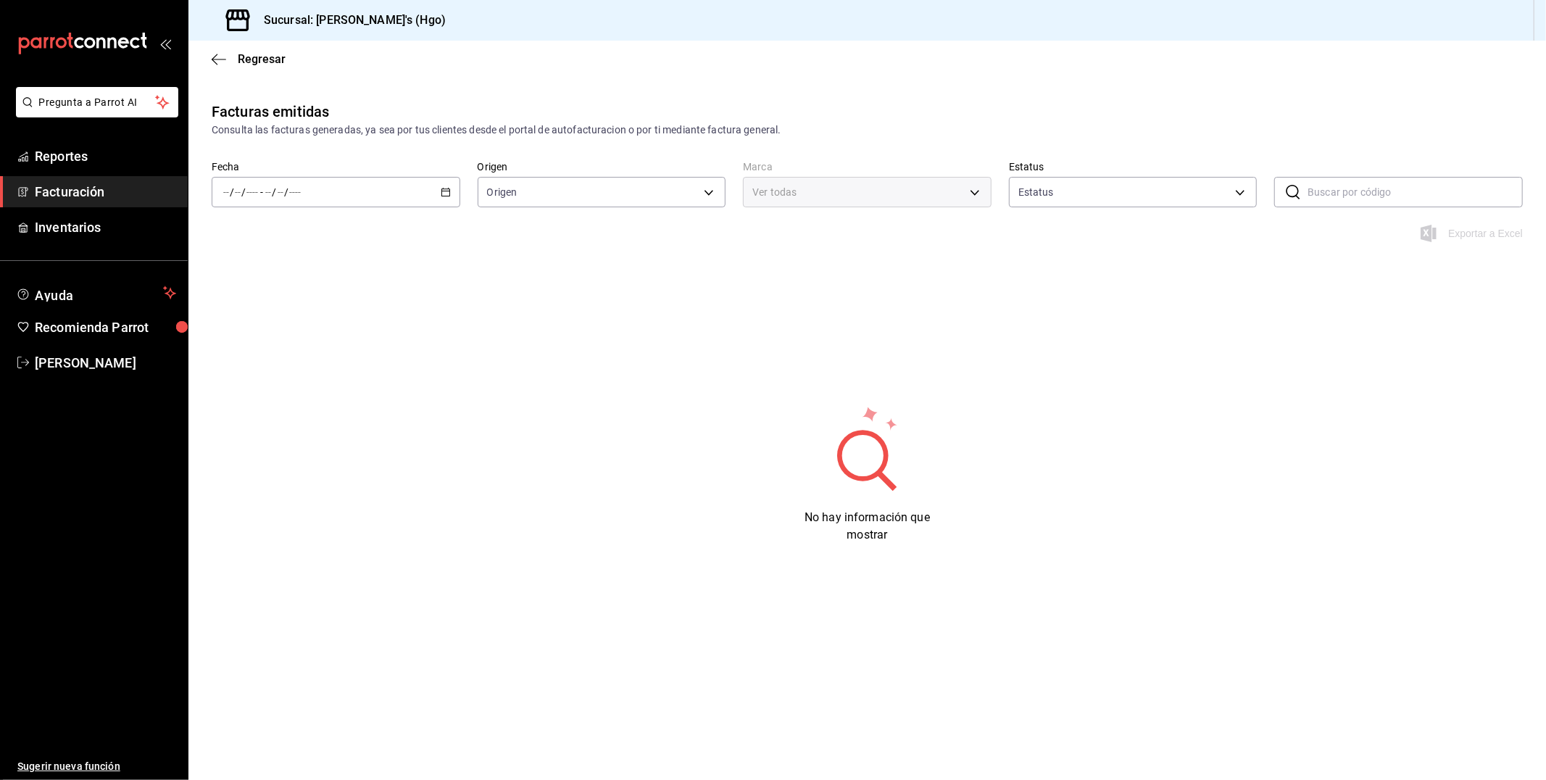
type input "ORDER_INVOICE,GENERAL_INVOICE"
type input "ACTIVE,PENDING_CANCELLATION,CANCELLED,PRE_CANCELLED"
type input "a4f139c2-eac0-4c86-bd9b-b12069b5a2fd"
click at [444, 192] on icon "button" at bounding box center [446, 192] width 10 height 10
click at [281, 231] on span "Hoy" at bounding box center [280, 235] width 112 height 15
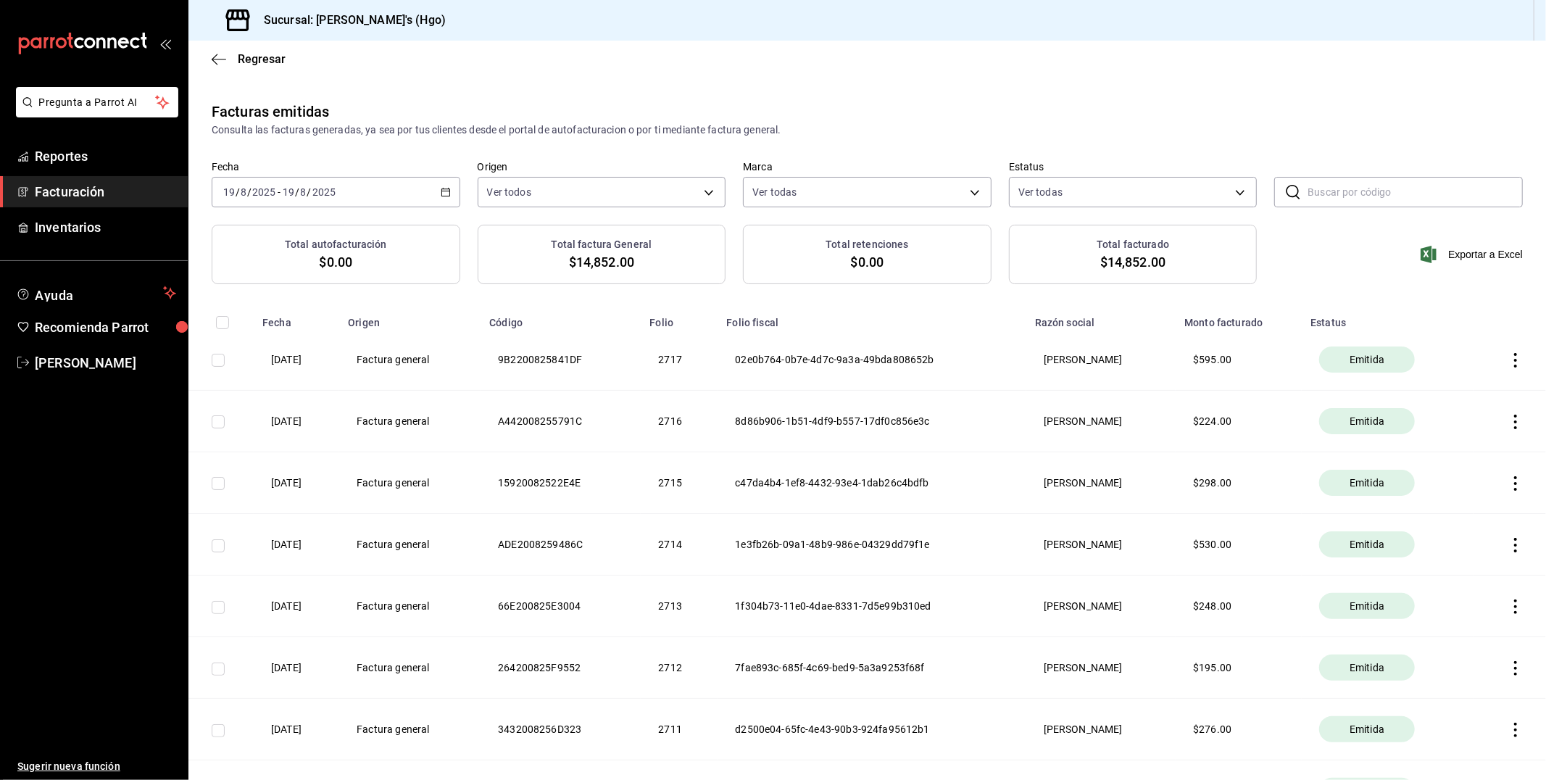
click at [447, 185] on div "[DATE] [DATE] - [DATE] [DATE]" at bounding box center [336, 192] width 249 height 30
click at [290, 339] on span "Mes actual" at bounding box center [280, 333] width 112 height 15
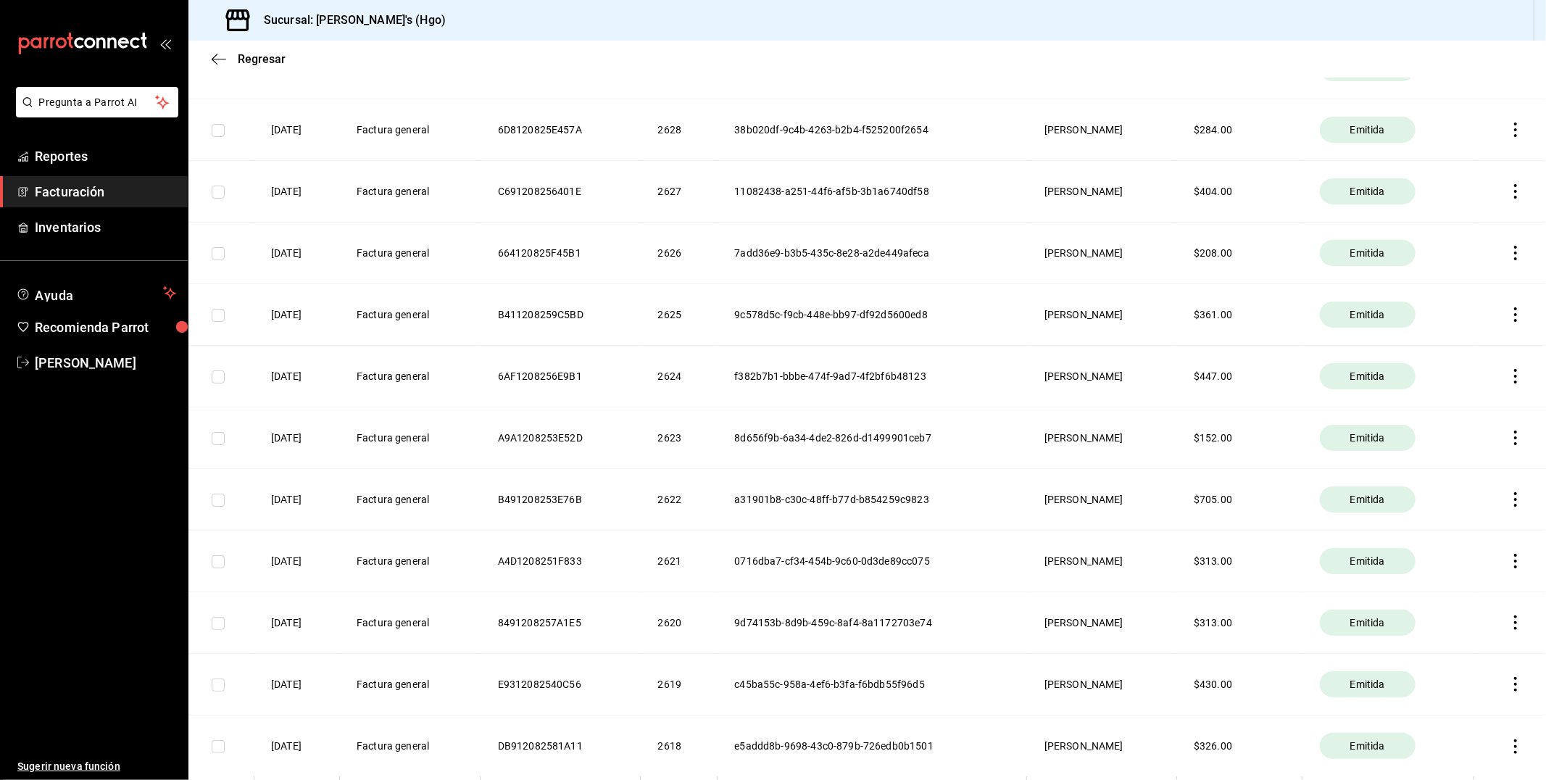
scroll to position [5695, 0]
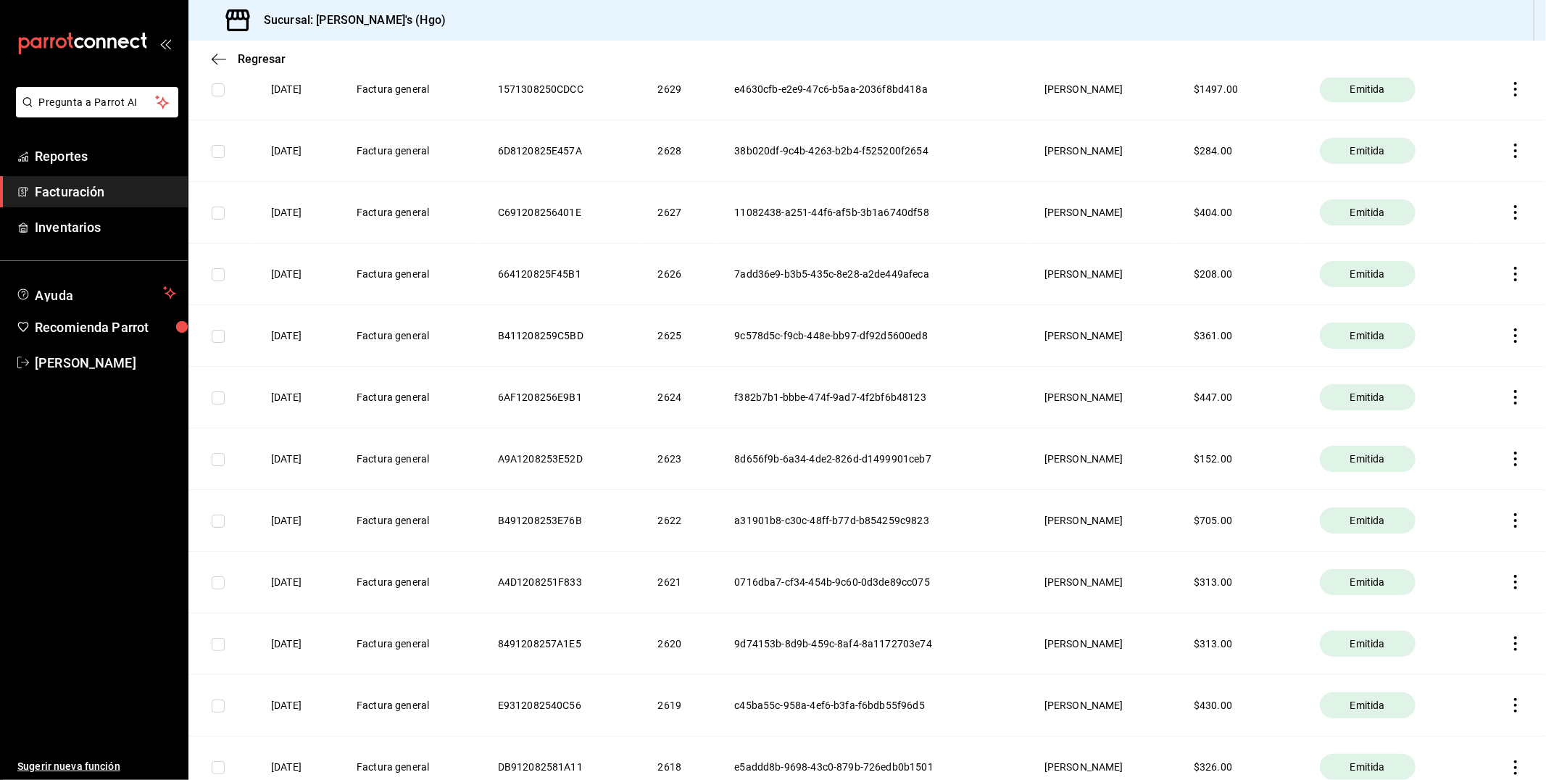
click at [1509, 524] on icon "button" at bounding box center [1516, 520] width 14 height 14
click at [1419, 490] on span "Descargar PDF" at bounding box center [1445, 490] width 92 height 14
